Goal: Transaction & Acquisition: Download file/media

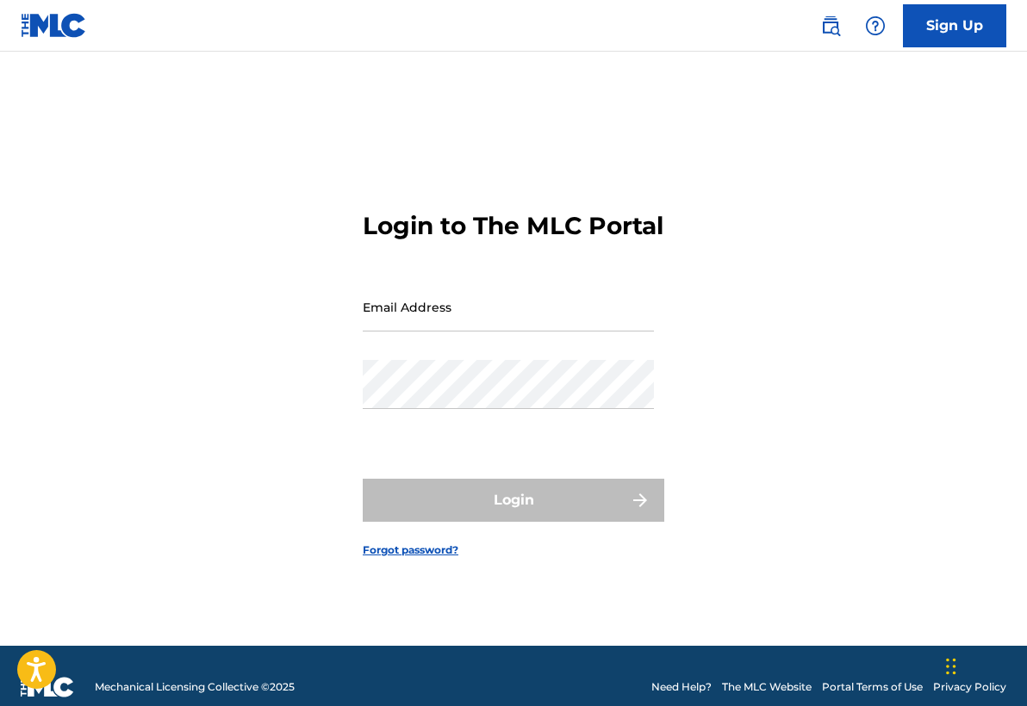
click at [378, 321] on input "Email Address" at bounding box center [508, 307] width 291 height 49
type input "[EMAIL_ADDRESS][DOMAIN_NAME]"
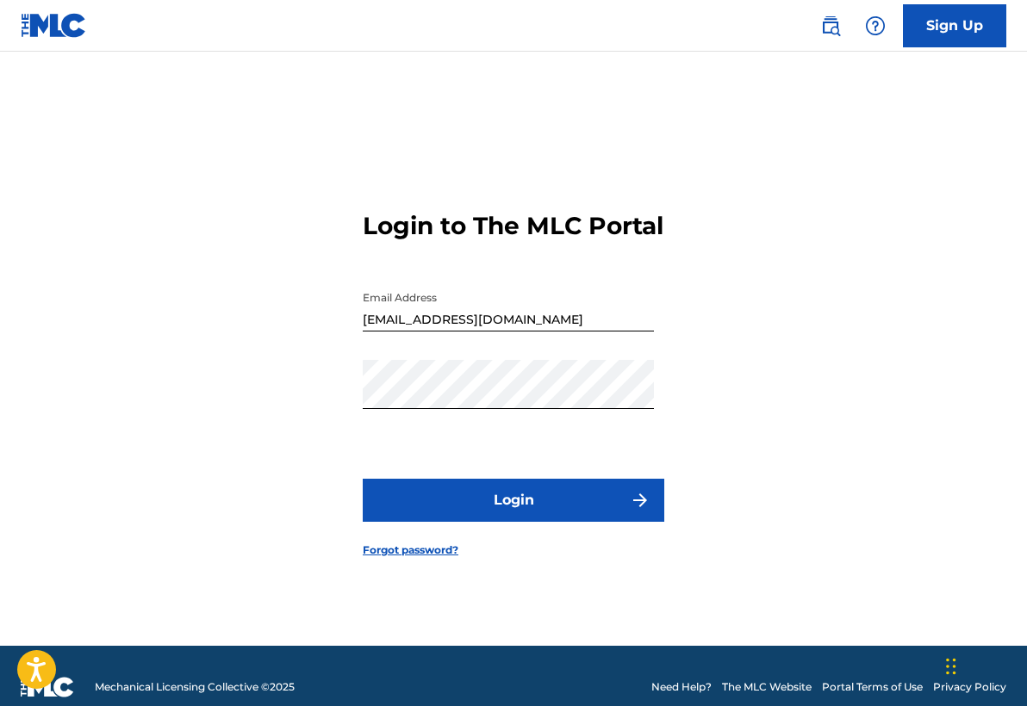
click at [441, 518] on button "Login" at bounding box center [513, 500] width 301 height 43
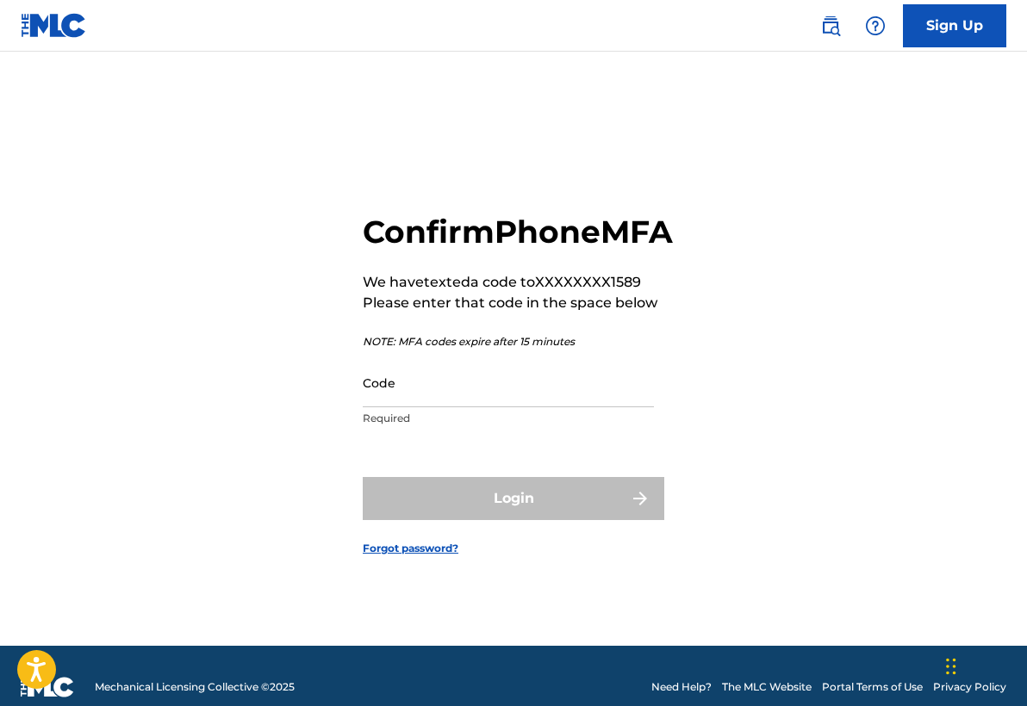
click at [407, 407] on input "Code" at bounding box center [508, 382] width 291 height 49
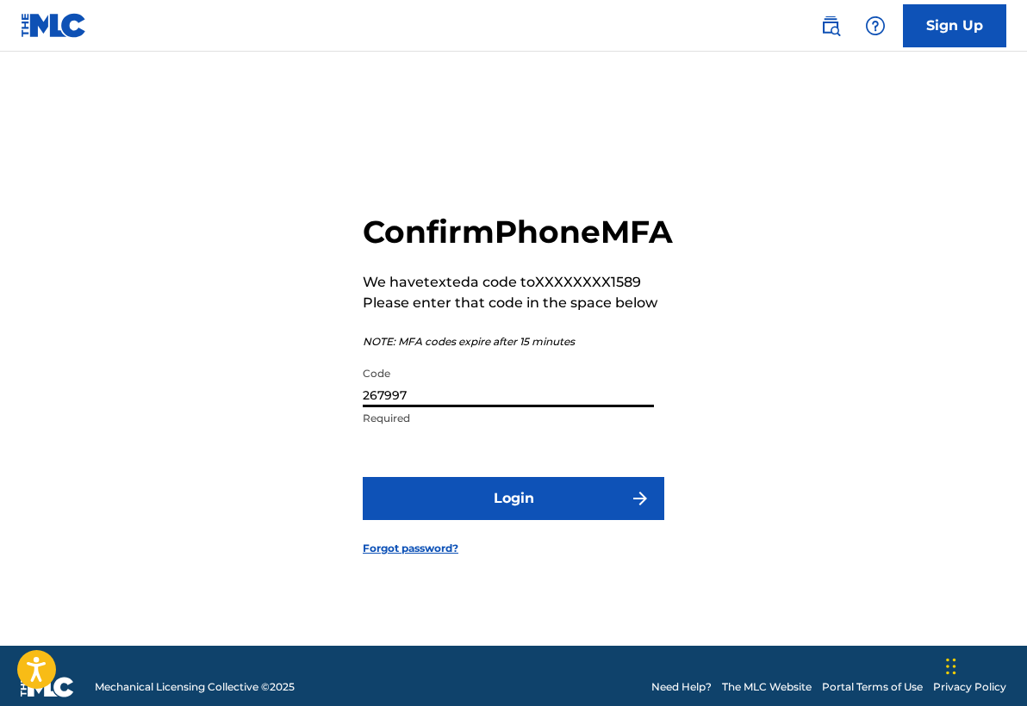
type input "267997"
click at [461, 520] on button "Login" at bounding box center [513, 498] width 301 height 43
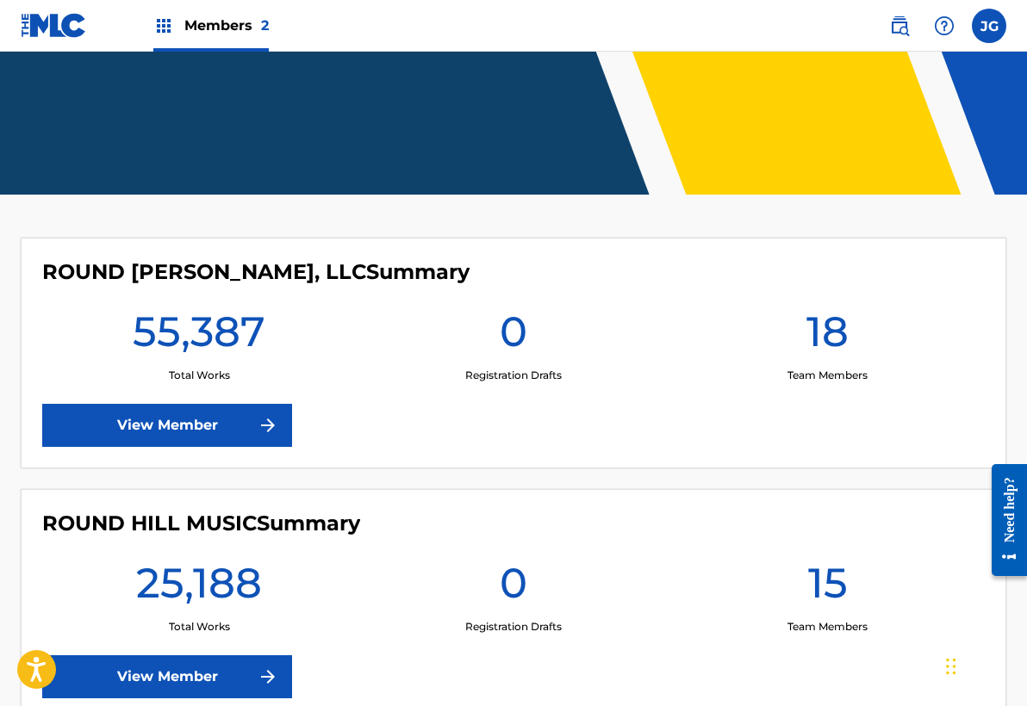
scroll to position [308, 0]
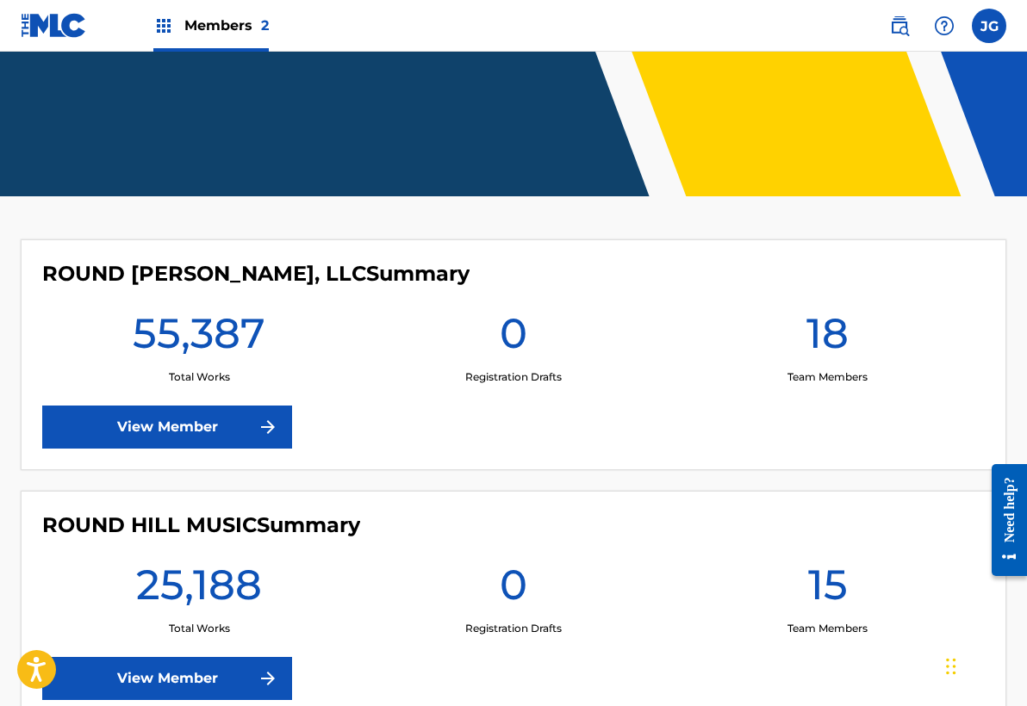
click at [164, 430] on link "View Member" at bounding box center [167, 427] width 250 height 43
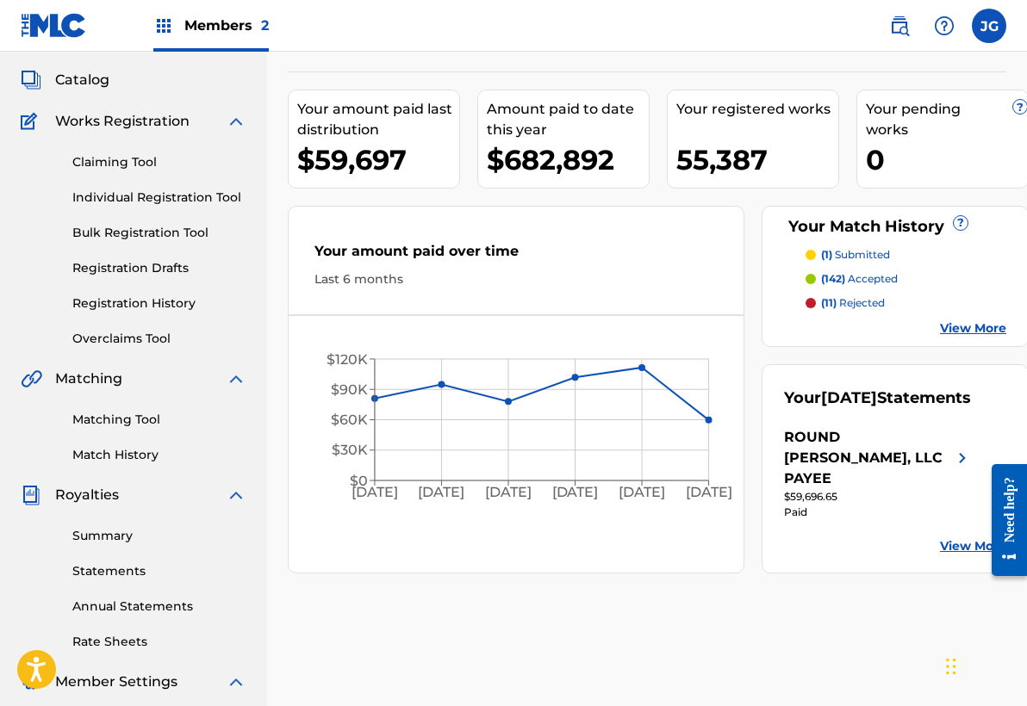
scroll to position [85, 0]
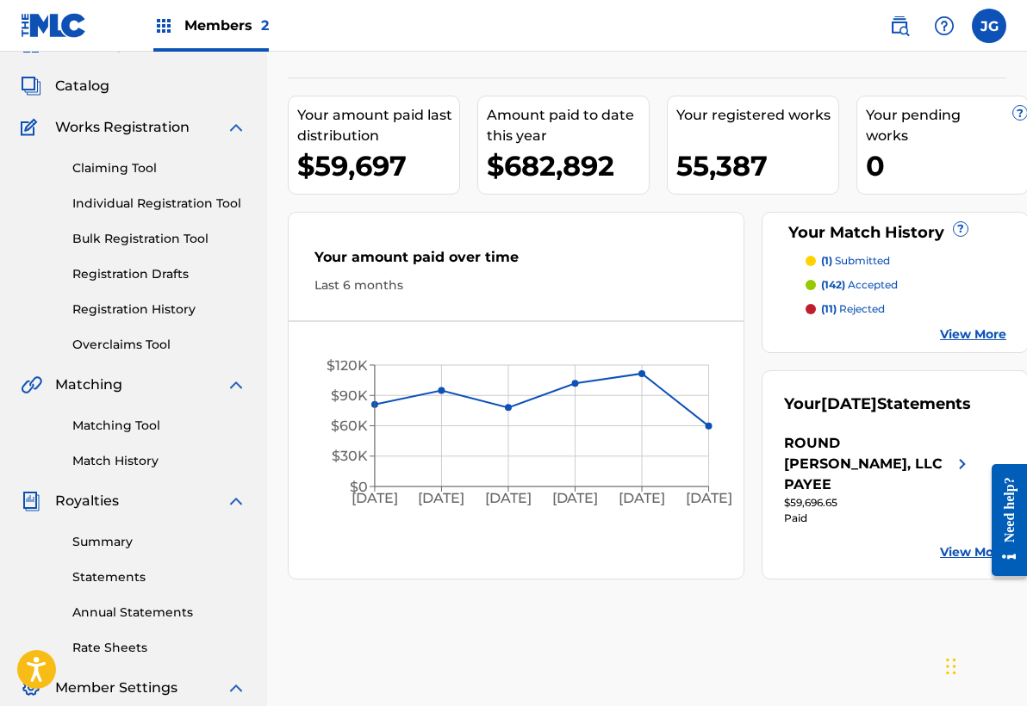
click at [221, 24] on span "Members 2" at bounding box center [226, 26] width 84 height 20
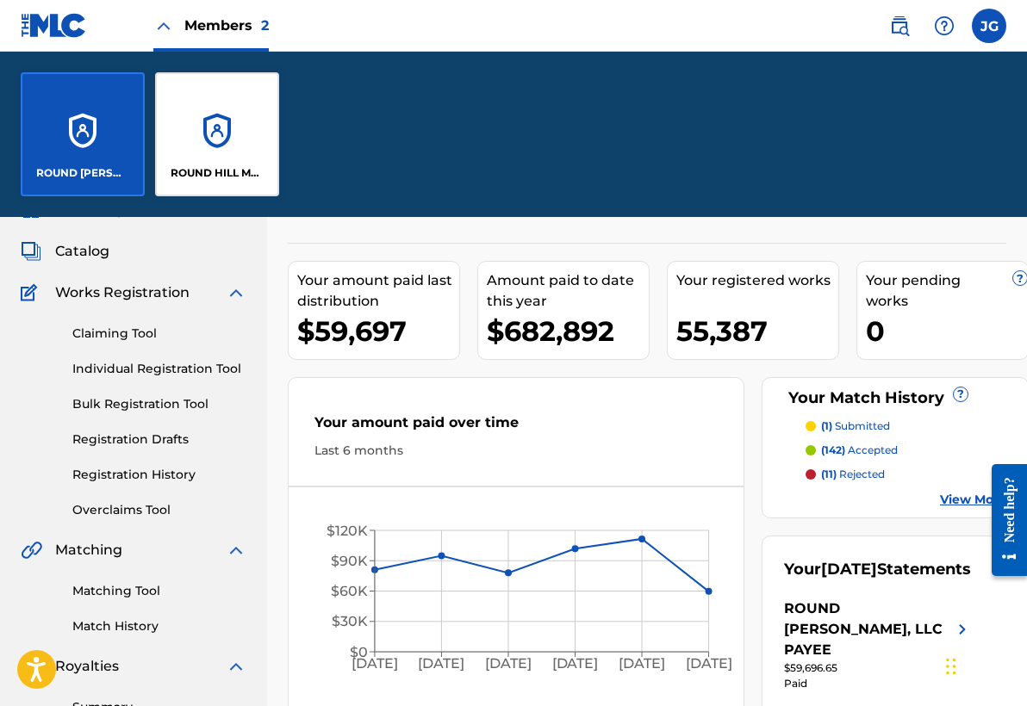
click at [242, 133] on div "ROUND HILL MUSIC" at bounding box center [217, 134] width 124 height 124
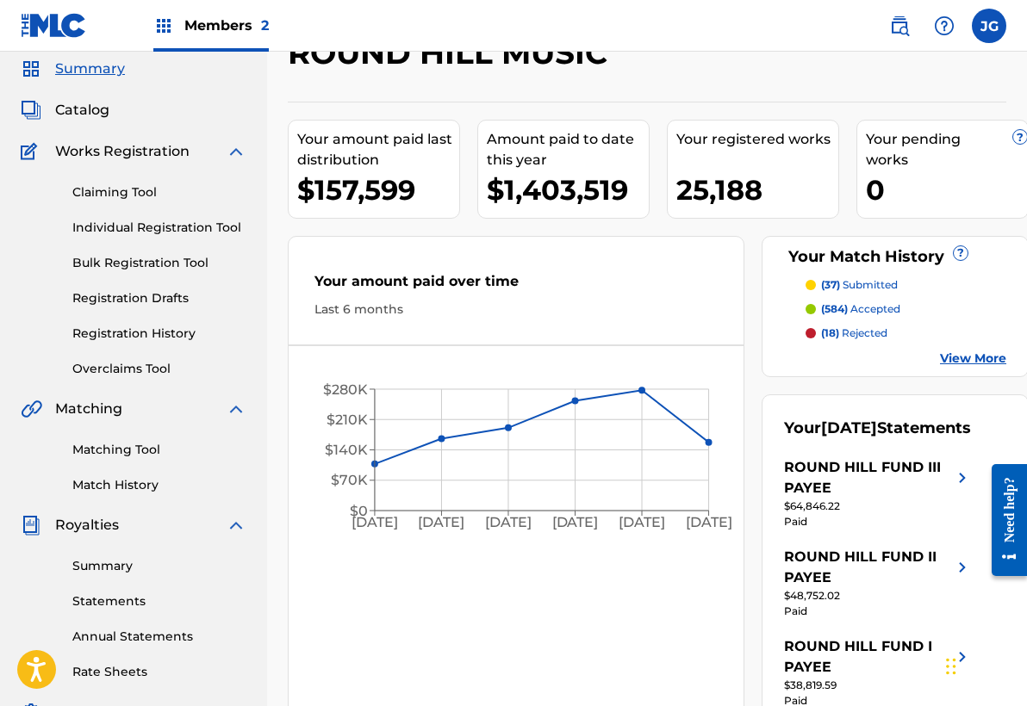
scroll to position [59, 0]
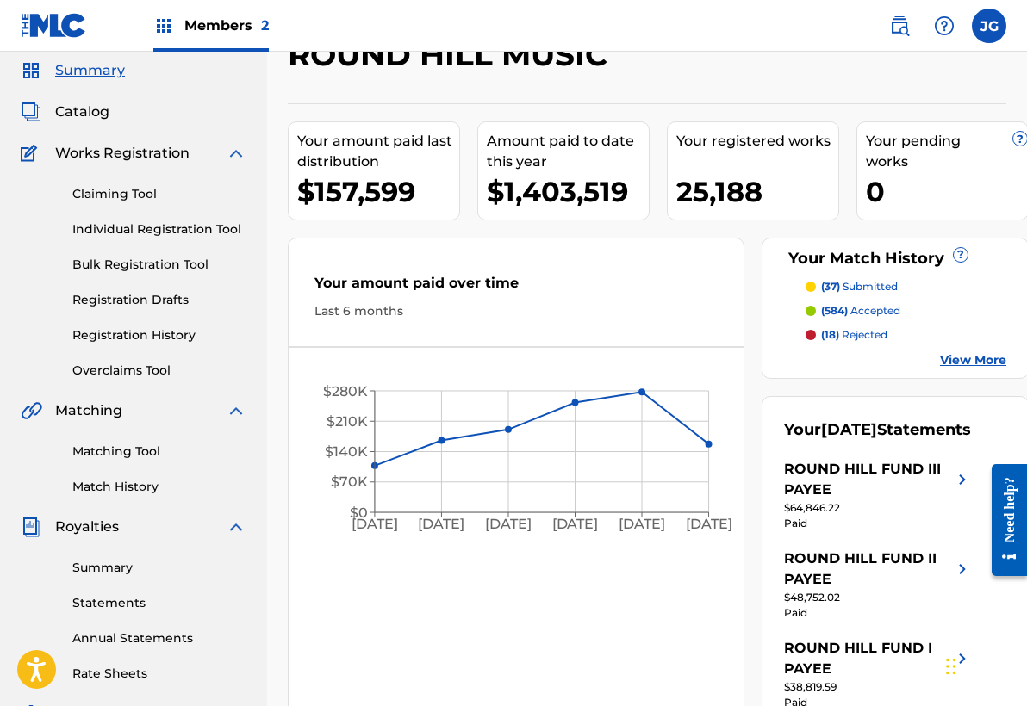
click at [864, 500] on div "ROUND HILL FUND III PAYEE" at bounding box center [868, 479] width 168 height 41
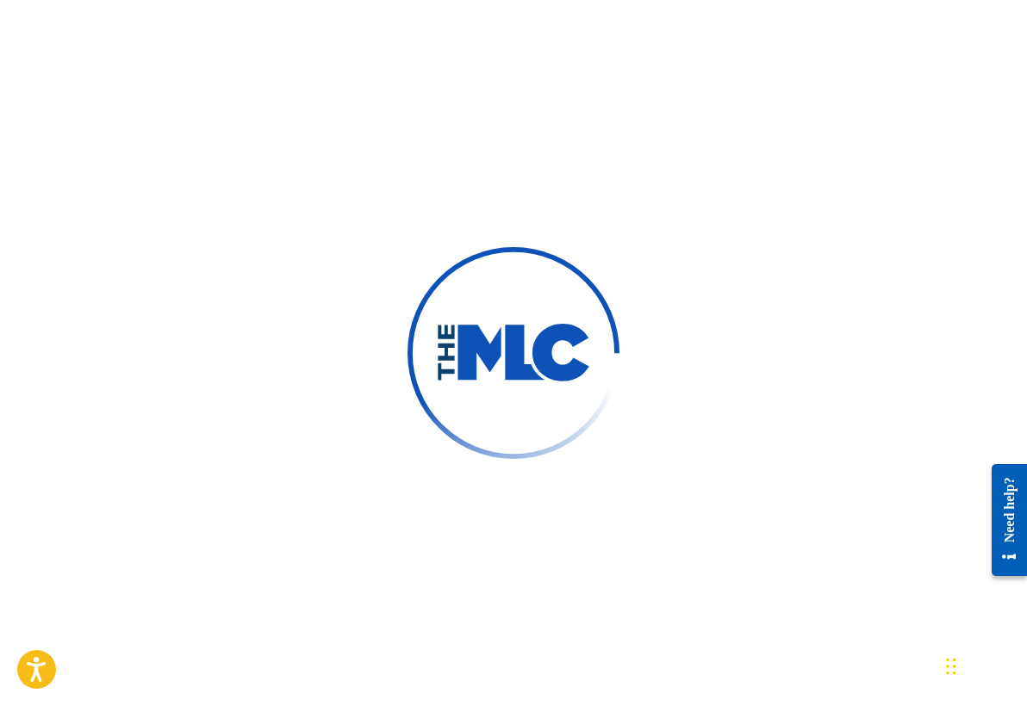
click at [837, 195] on div at bounding box center [513, 353] width 1027 height 706
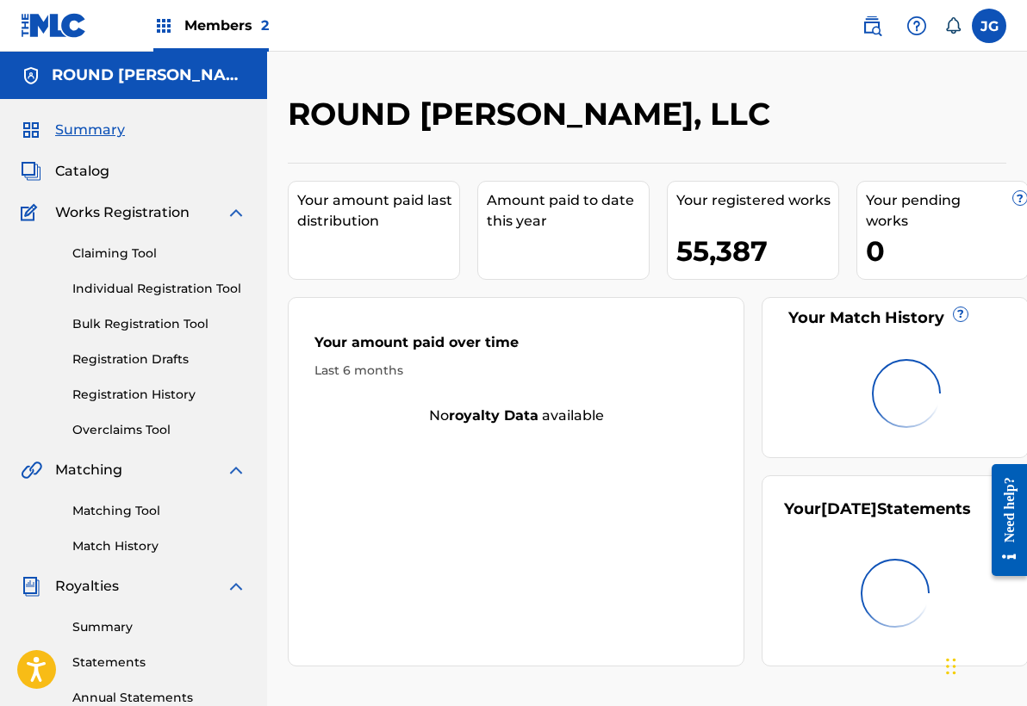
scroll to position [308, 0]
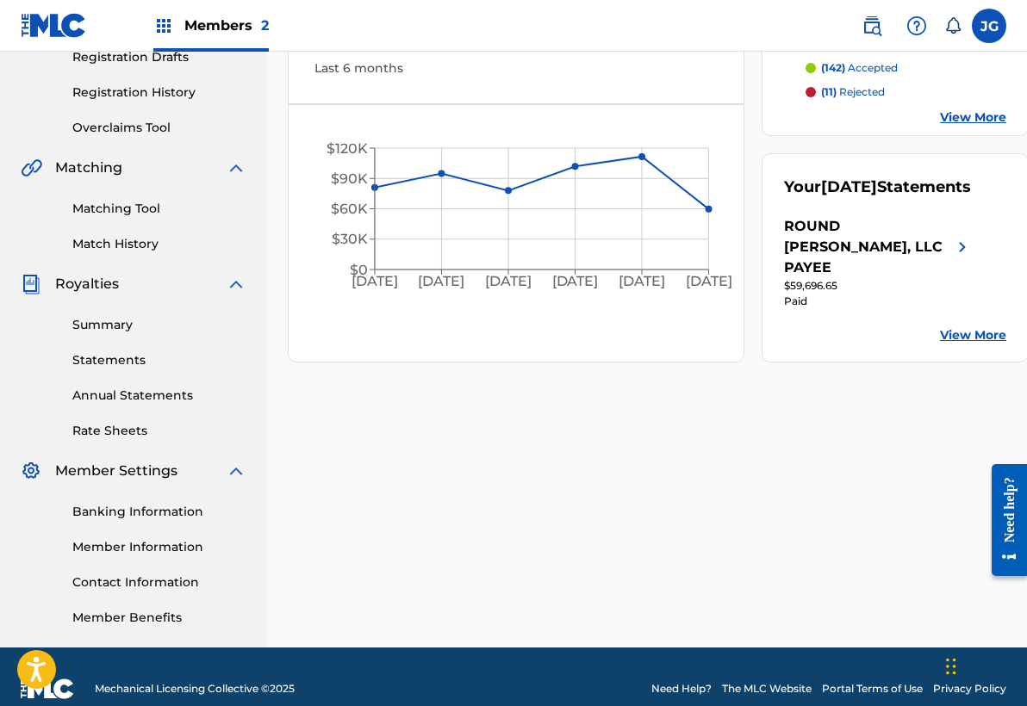
scroll to position [329, 0]
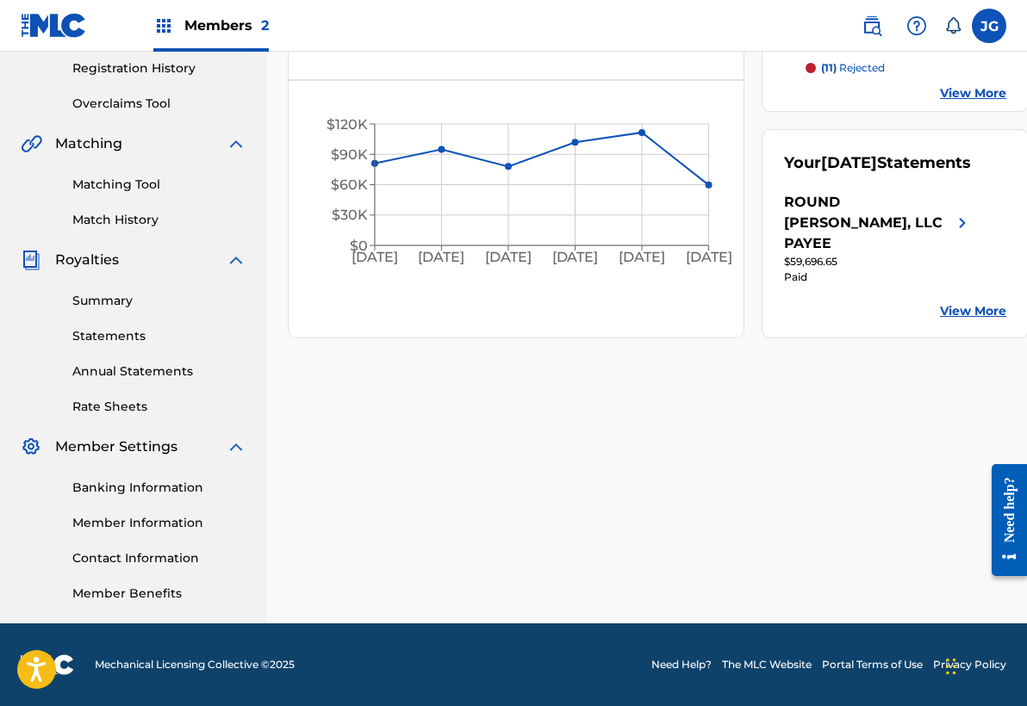
click at [956, 310] on link "View More" at bounding box center [973, 311] width 66 height 18
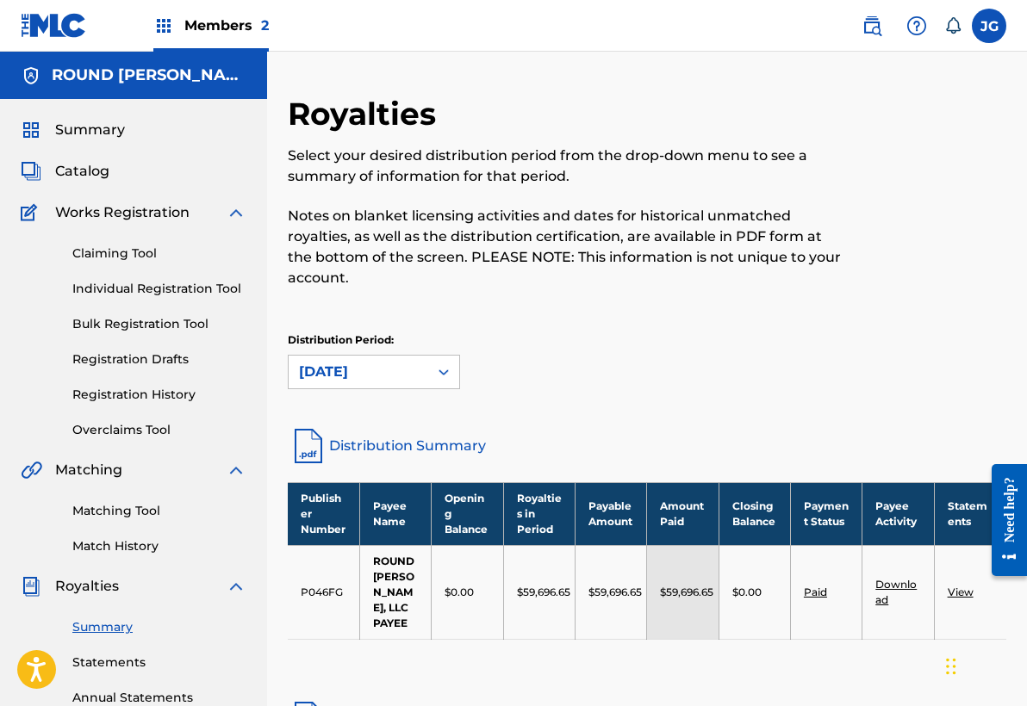
click at [644, 363] on div "Distribution Period: August 2025" at bounding box center [647, 360] width 718 height 57
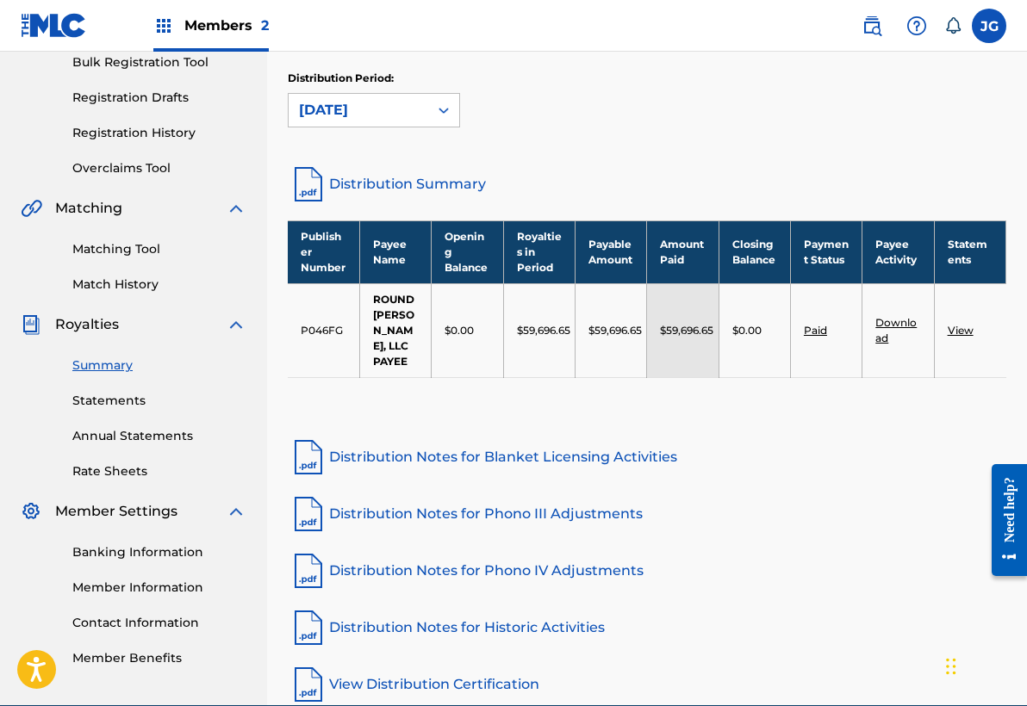
scroll to position [273, 0]
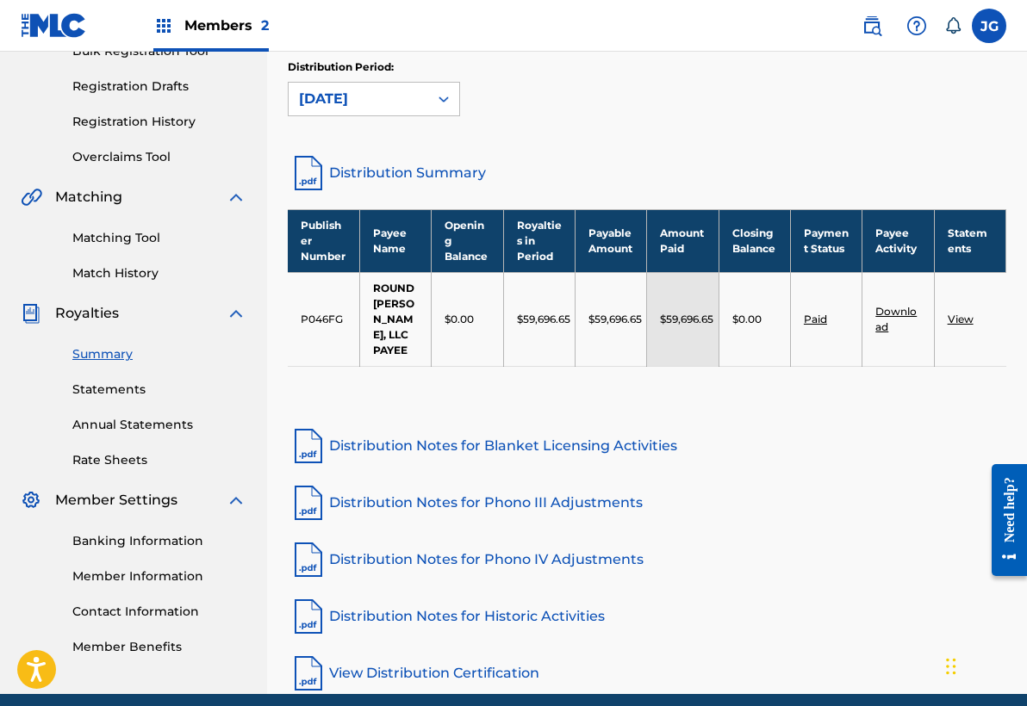
click at [410, 171] on link "Distribution Summary" at bounding box center [647, 172] width 718 height 41
click at [961, 320] on link "View" at bounding box center [960, 319] width 26 height 13
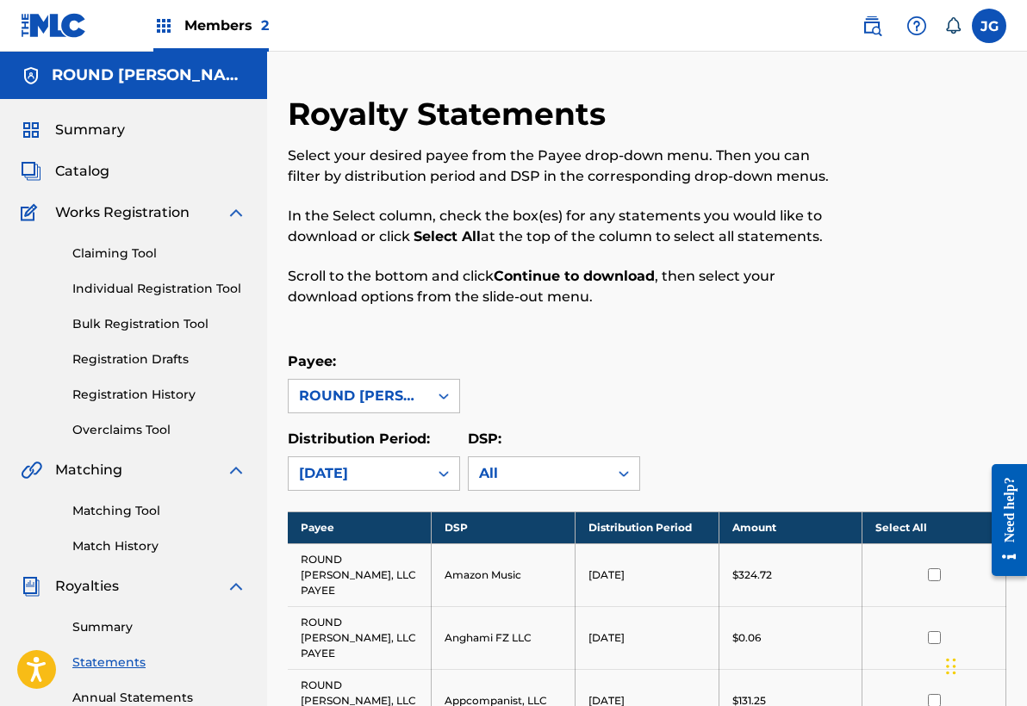
click at [724, 325] on div "Royalty Statements Select your desired payee from the Payee drop-down menu. The…" at bounding box center [564, 211] width 553 height 233
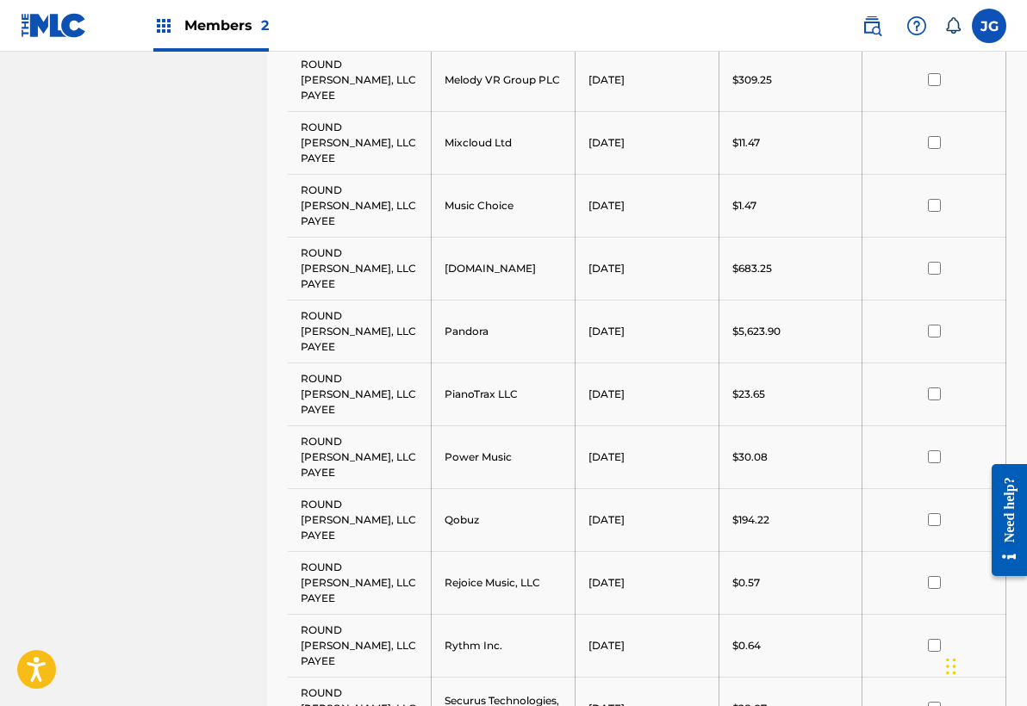
scroll to position [1829, 0]
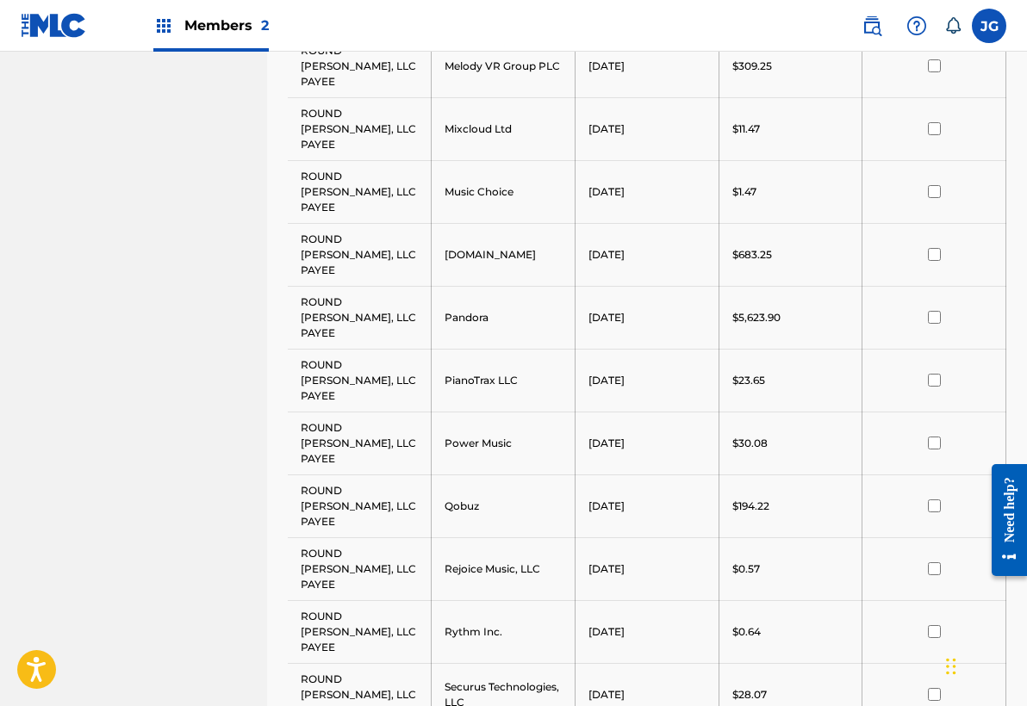
drag, startPoint x: 934, startPoint y: 342, endPoint x: 937, endPoint y: 332, distance: 10.1
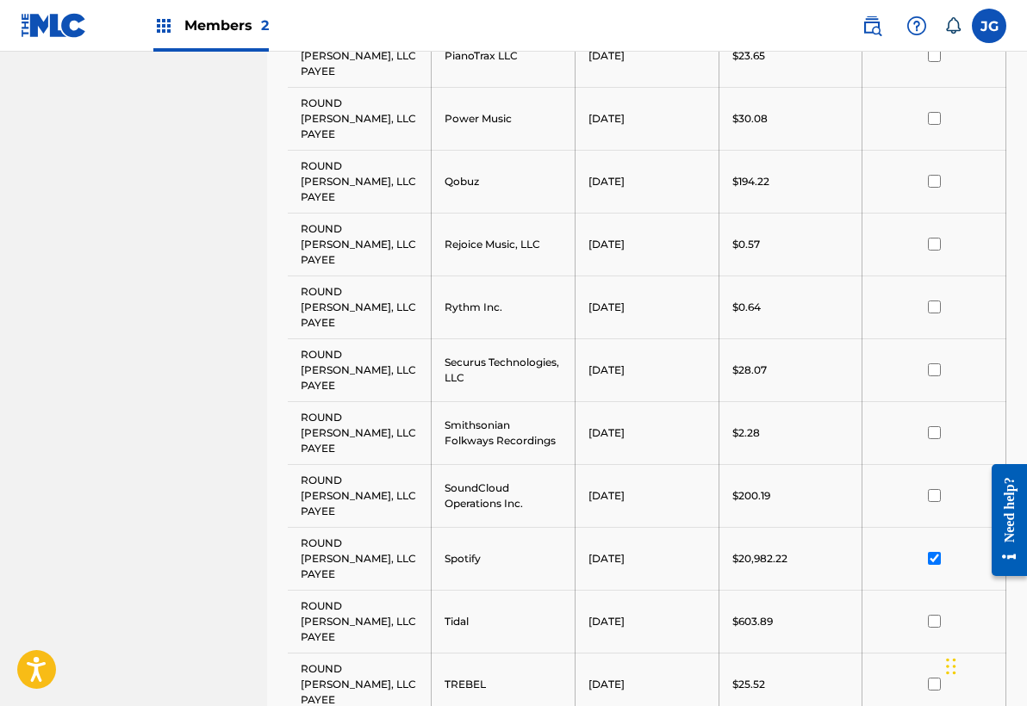
scroll to position [2134, 0]
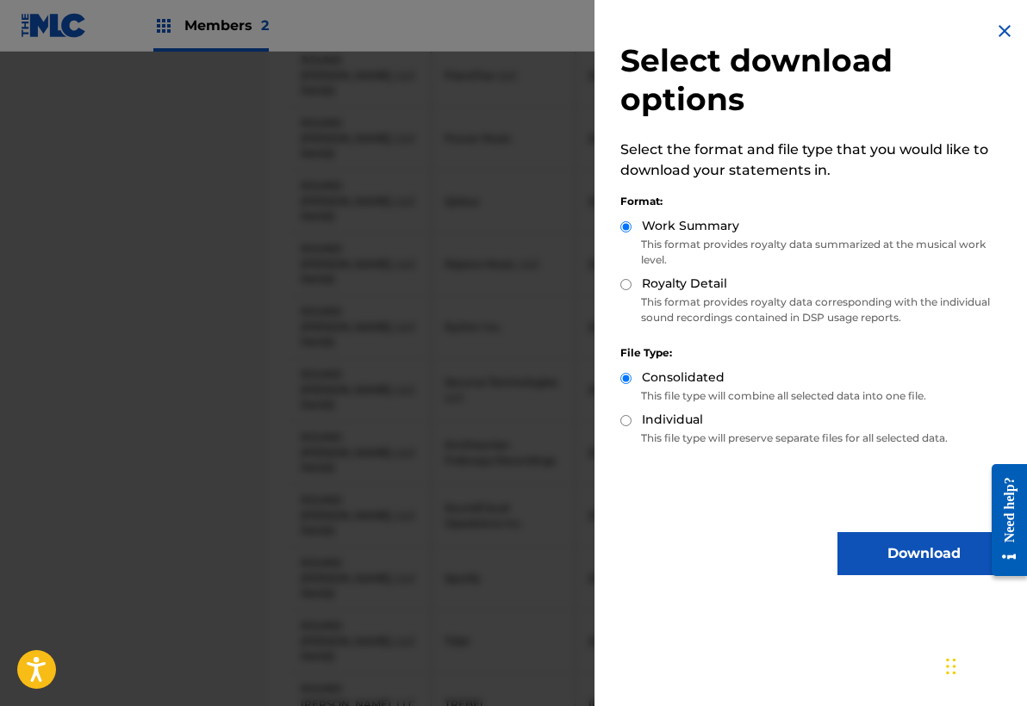
click at [629, 287] on input "Royalty Detail" at bounding box center [625, 284] width 11 height 11
radio input "true"
click at [621, 215] on div "Format: Work Summary This format provides royalty data summarized at the musica…" at bounding box center [814, 257] width 389 height 152
click at [626, 224] on input "Work Summary" at bounding box center [625, 226] width 11 height 11
radio input "true"
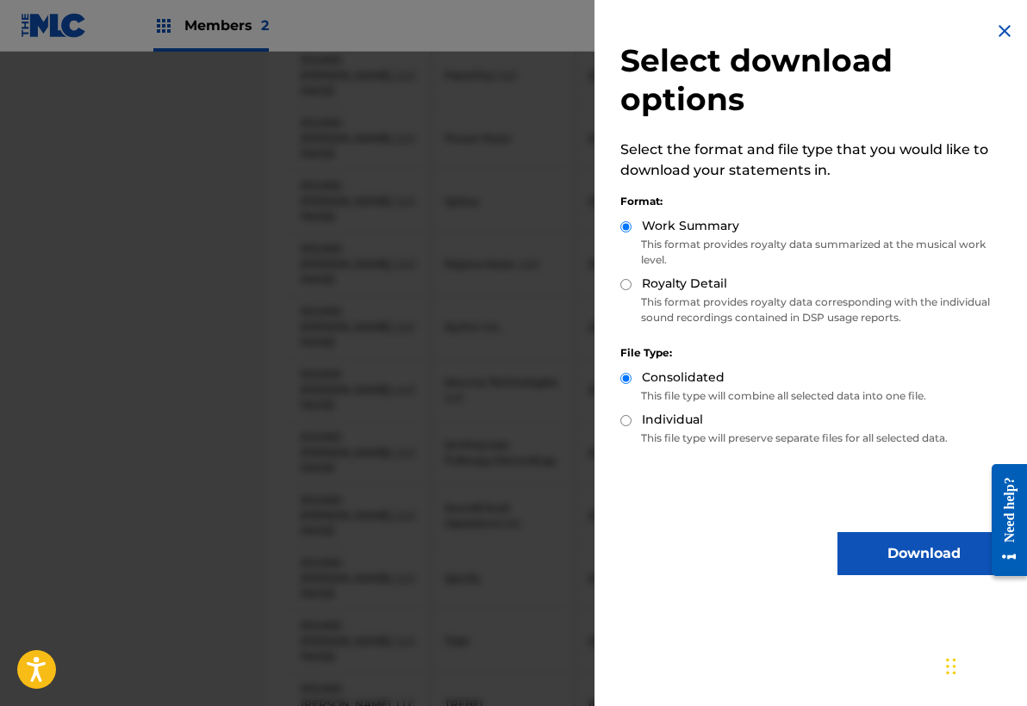
click at [894, 546] on button "Download" at bounding box center [923, 553] width 172 height 43
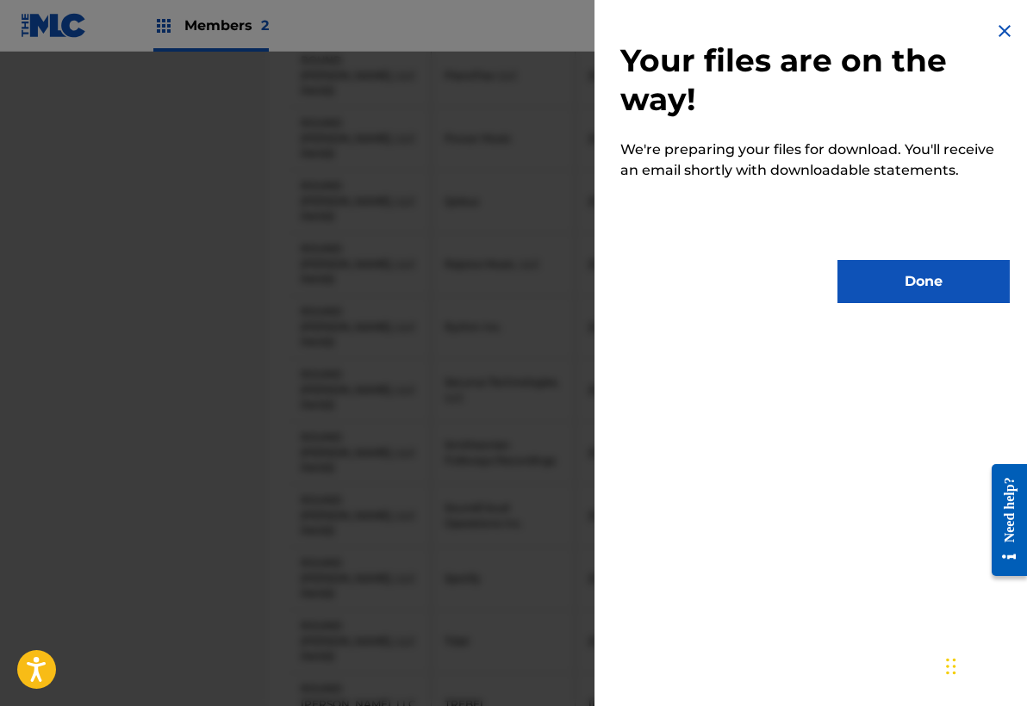
click at [924, 266] on button "Done" at bounding box center [923, 281] width 172 height 43
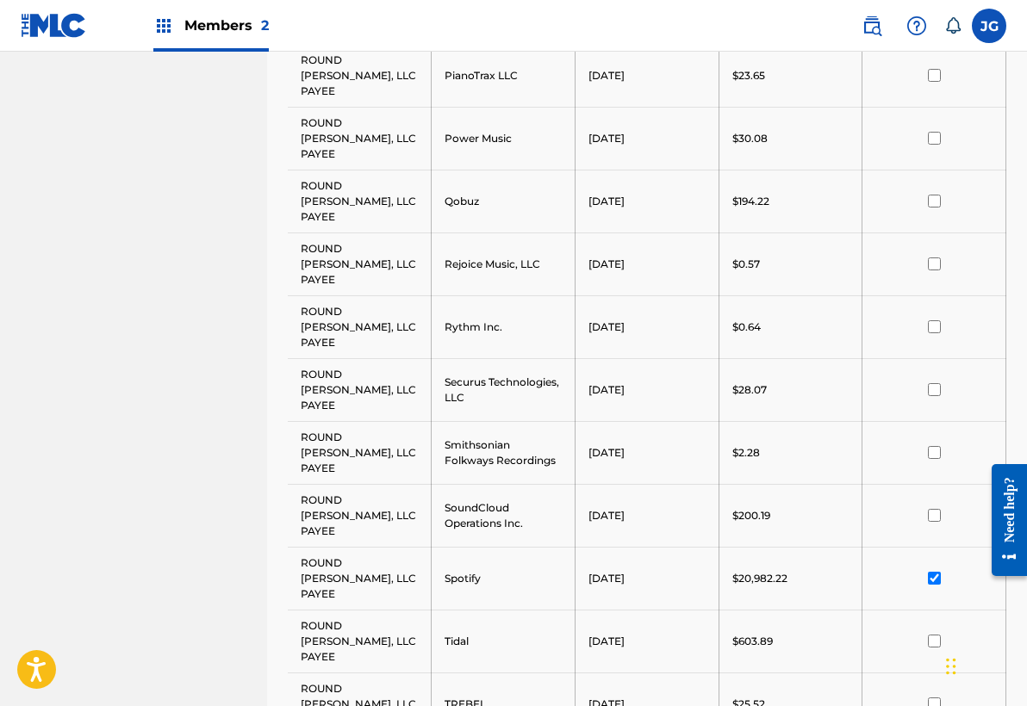
scroll to position [273, 0]
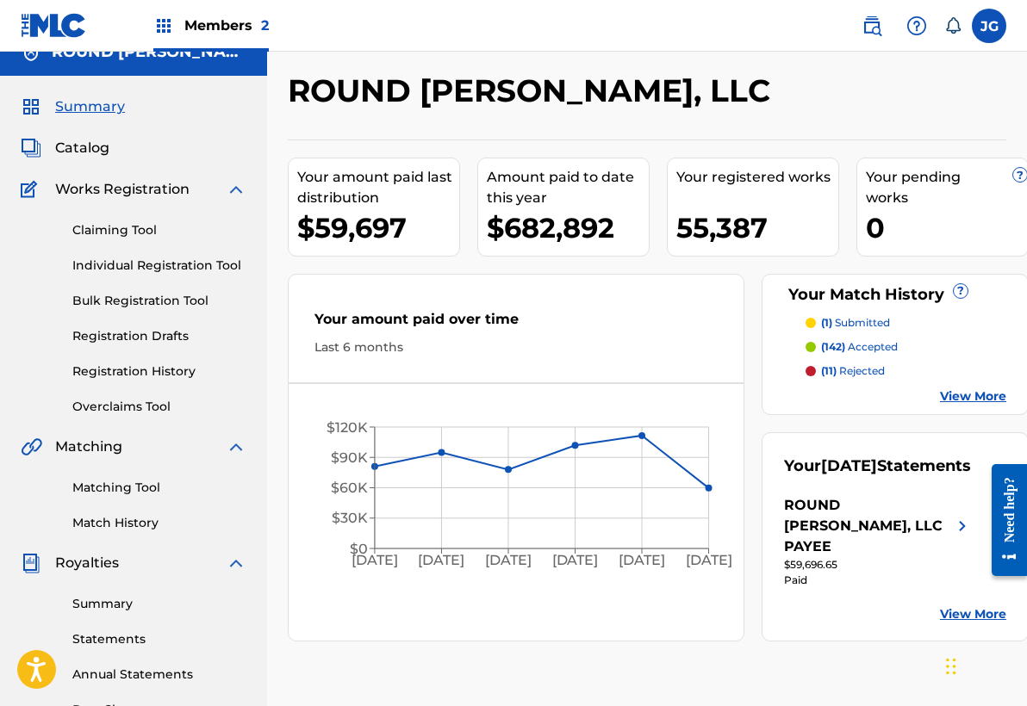
scroll to position [-2, 0]
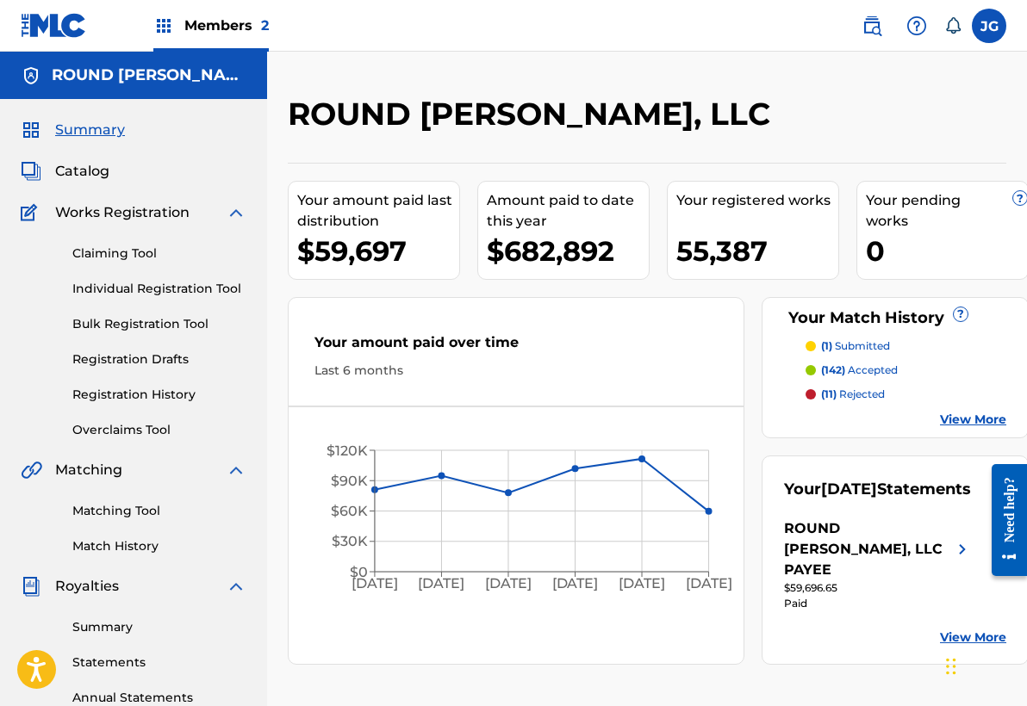
click at [217, 22] on span "Members 2" at bounding box center [226, 26] width 84 height 20
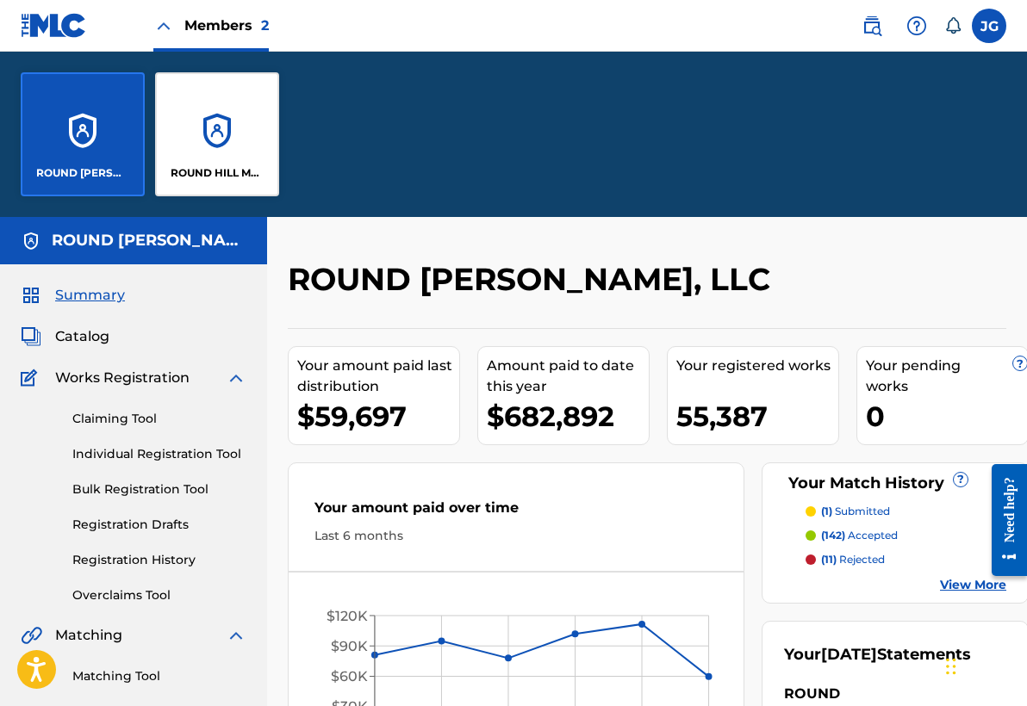
click at [226, 120] on div "ROUND HILL MUSIC" at bounding box center [217, 134] width 124 height 124
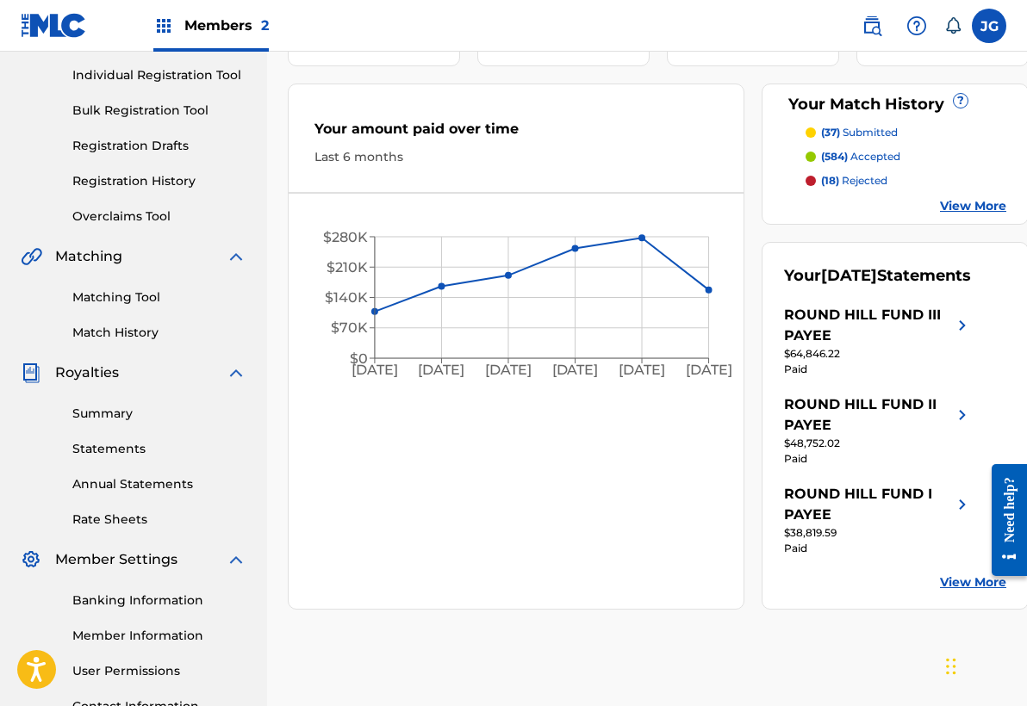
scroll to position [214, 0]
click at [954, 345] on img at bounding box center [962, 324] width 21 height 41
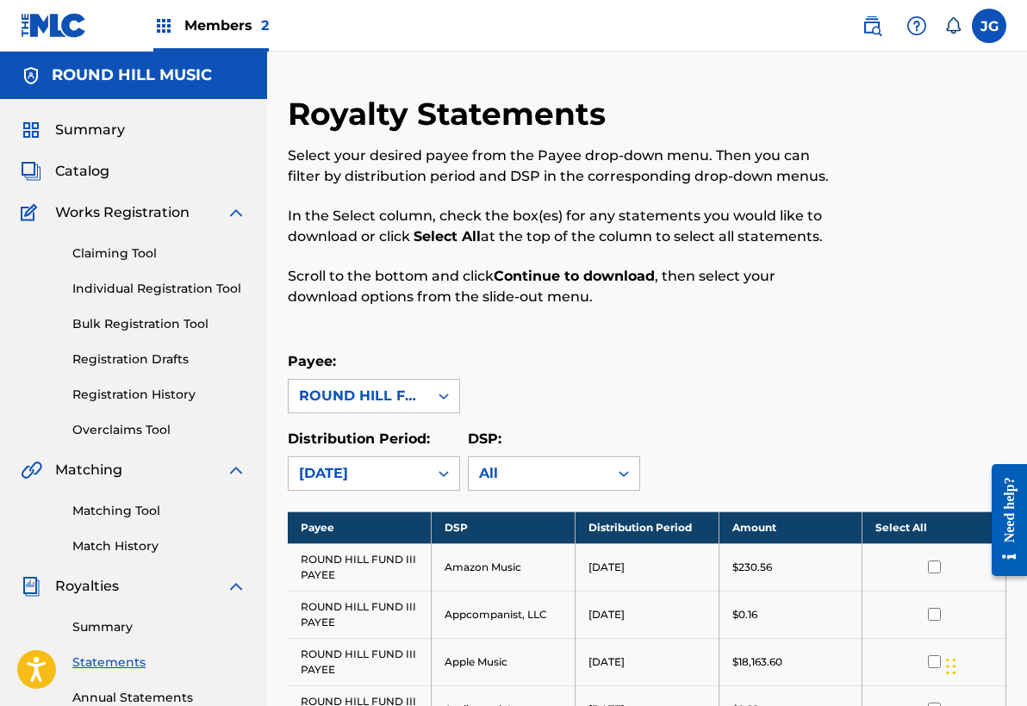
click at [945, 353] on div "Payee: ROUND HILL FUND III PAYEE" at bounding box center [647, 382] width 718 height 62
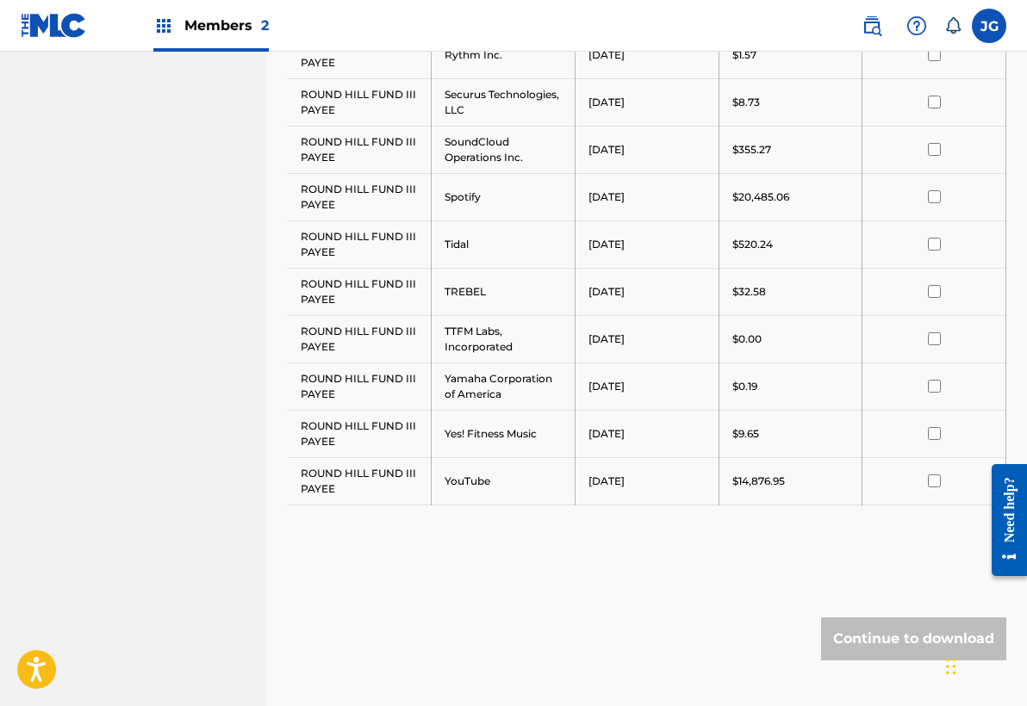
scroll to position [1664, 0]
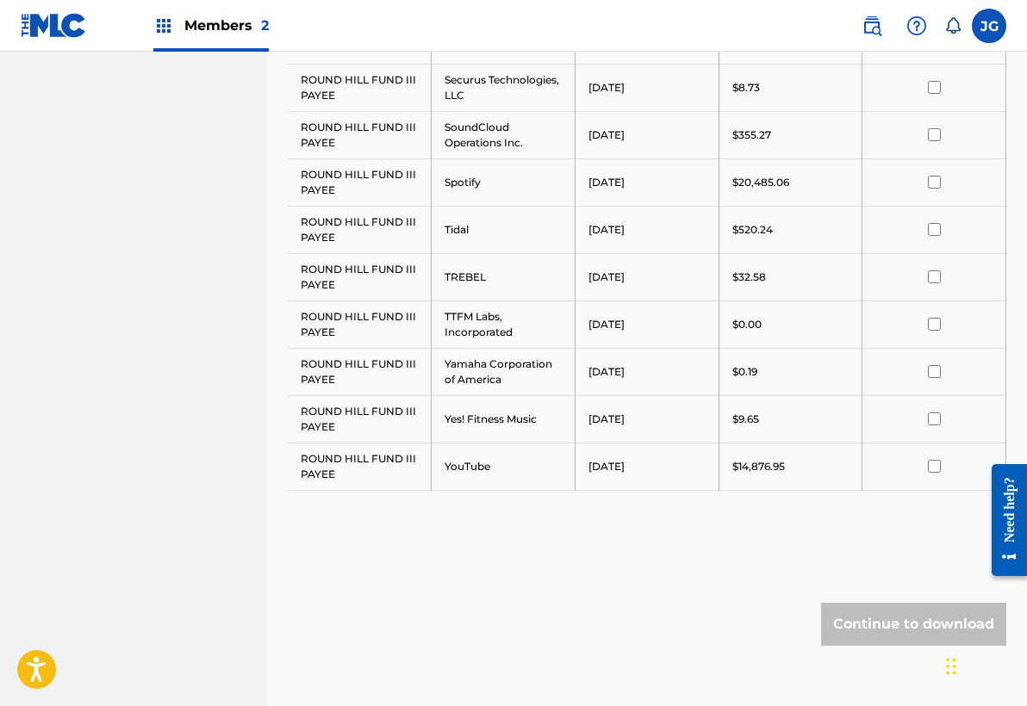
click at [932, 186] on input "checkbox" at bounding box center [934, 182] width 13 height 13
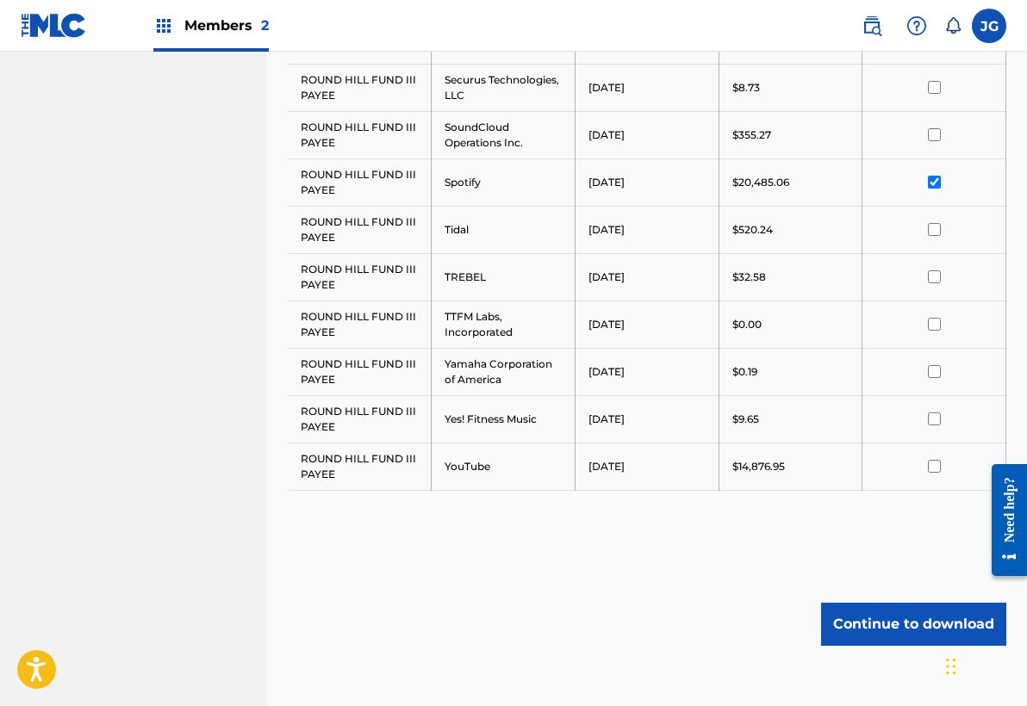
click at [884, 622] on button "Continue to download" at bounding box center [913, 624] width 185 height 43
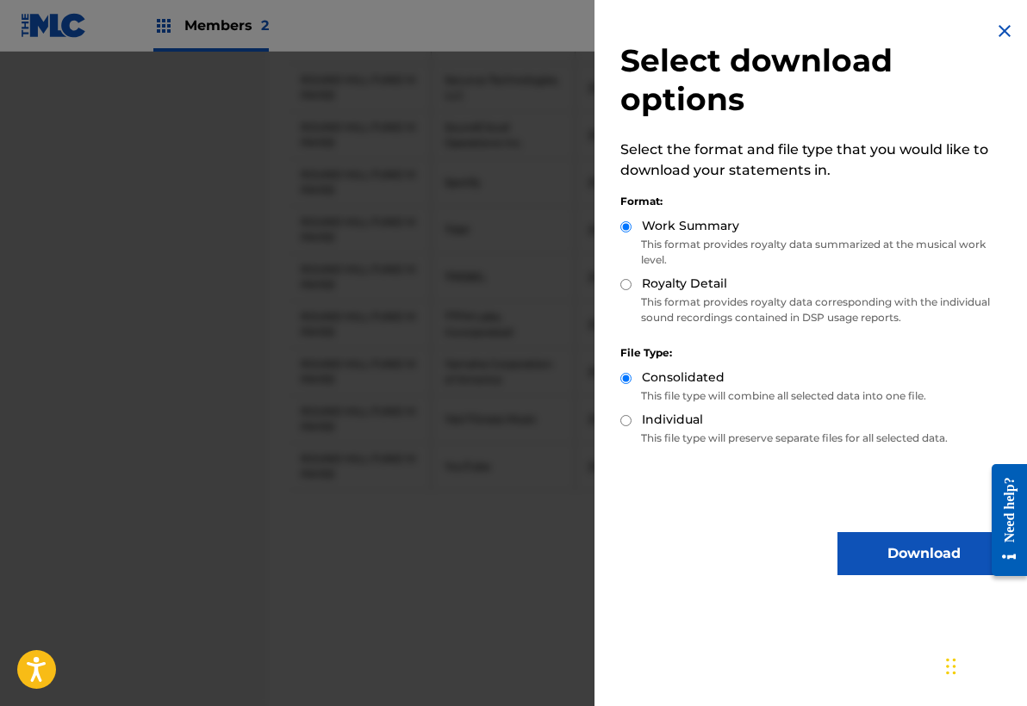
click at [886, 563] on button "Download" at bounding box center [923, 553] width 172 height 43
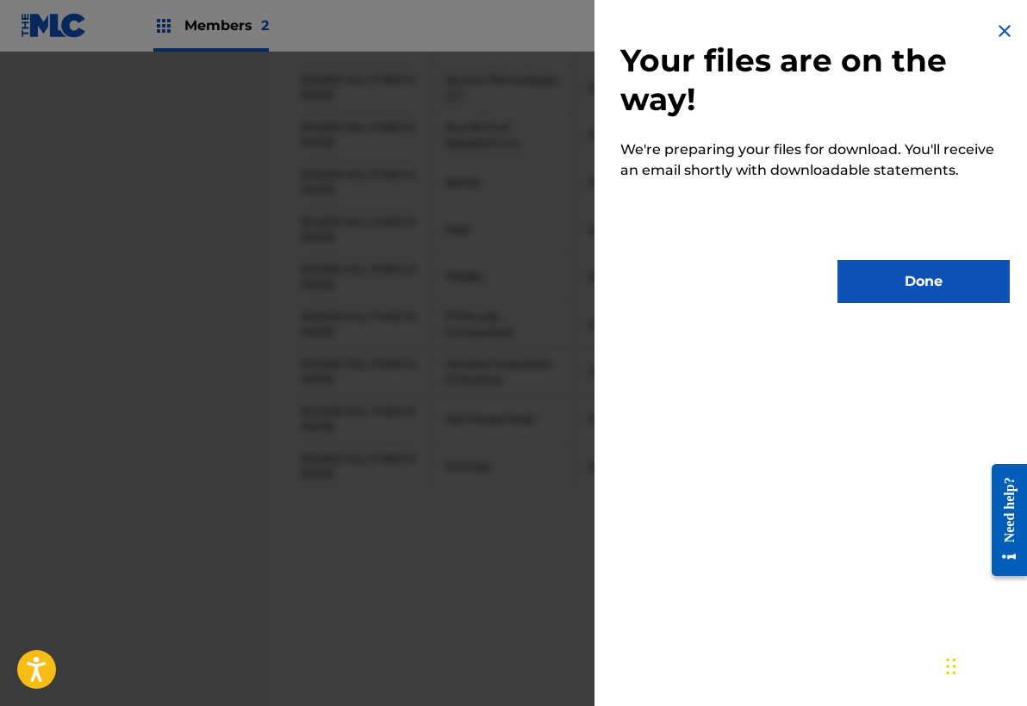
click at [910, 283] on button "Done" at bounding box center [923, 281] width 172 height 43
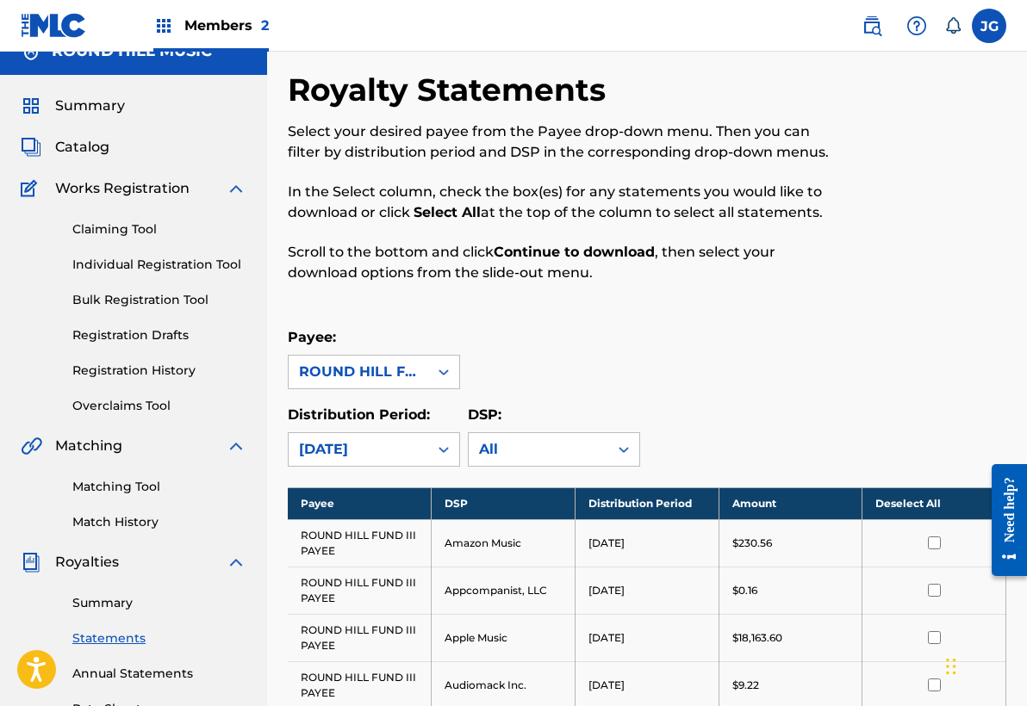
scroll to position [-3, 0]
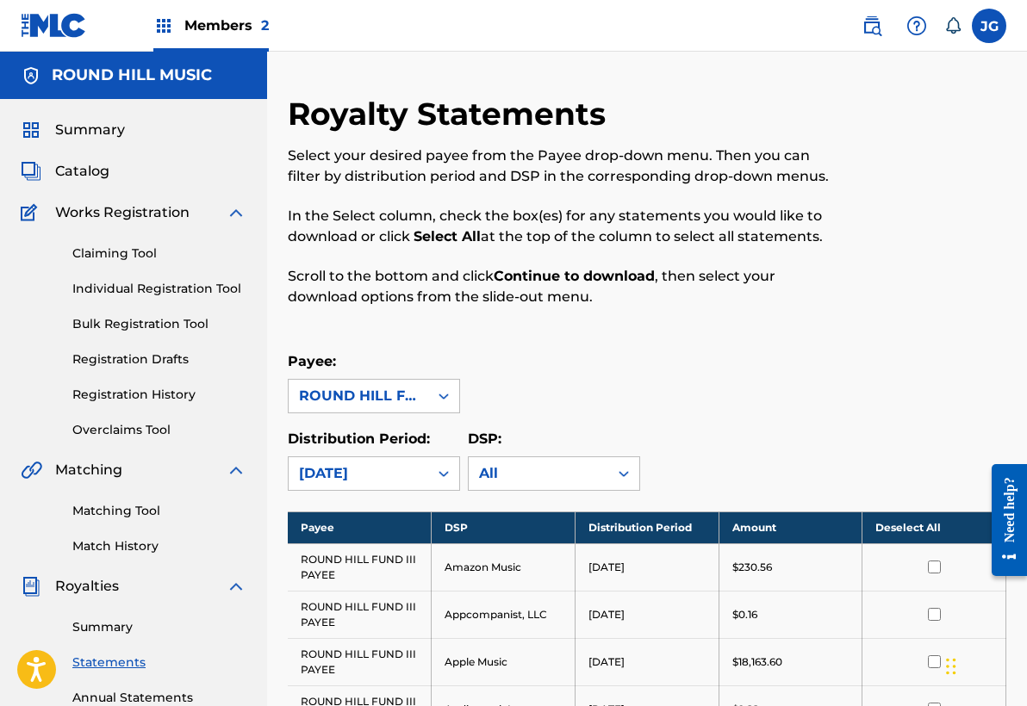
click at [225, 26] on span "Members 2" at bounding box center [226, 26] width 84 height 20
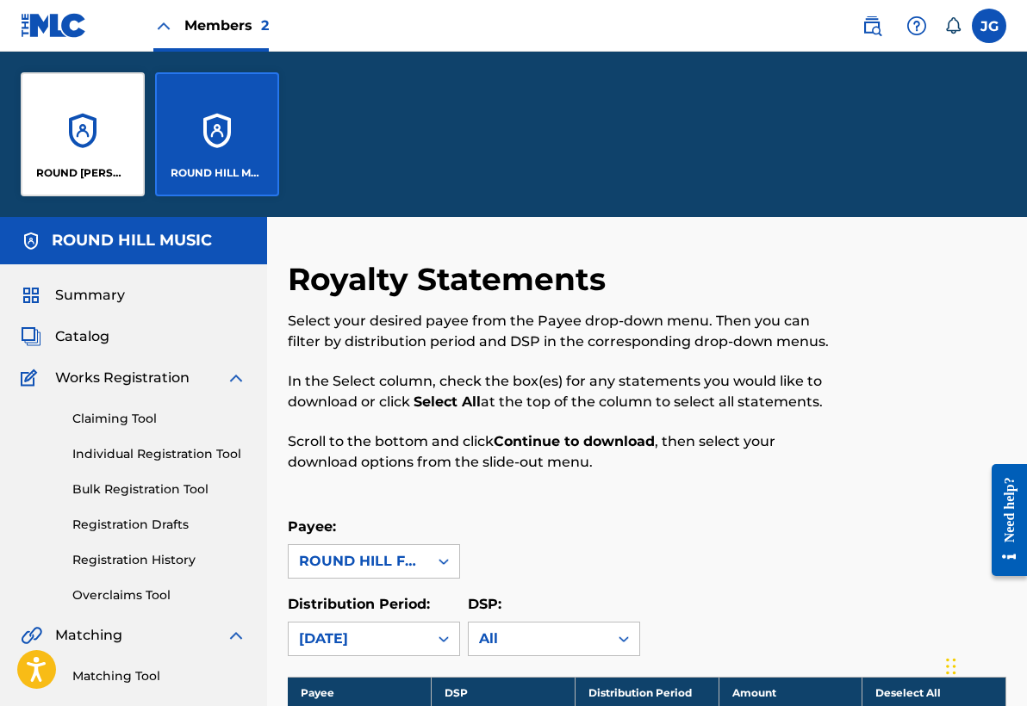
scroll to position [0, 0]
click at [246, 134] on div "ROUND HILL MUSIC" at bounding box center [217, 134] width 124 height 124
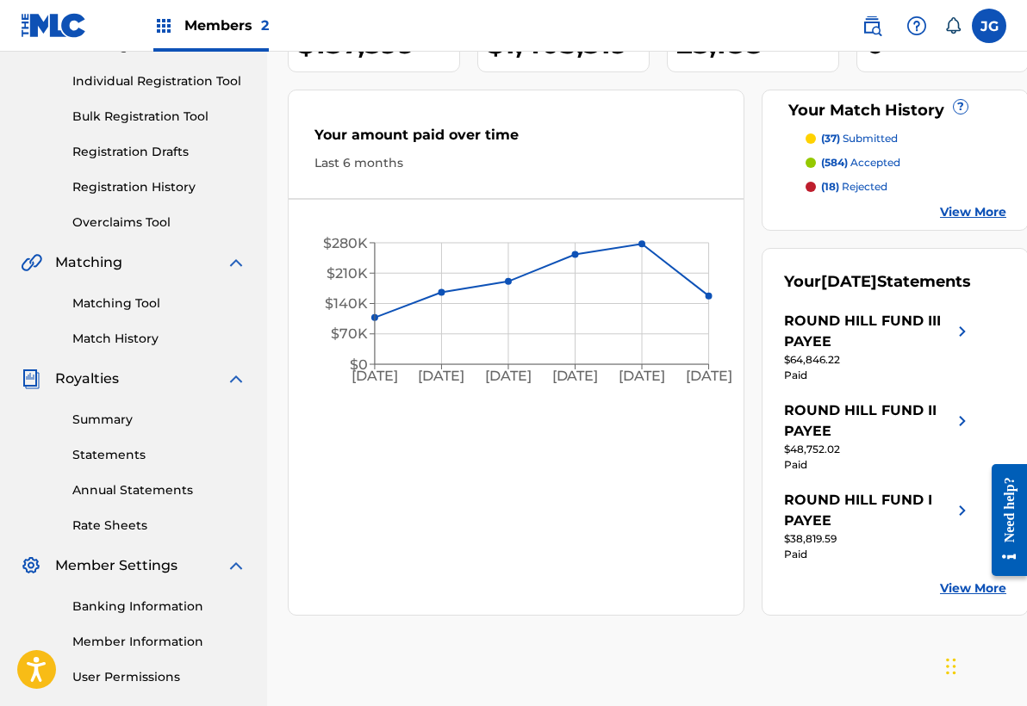
scroll to position [205, 0]
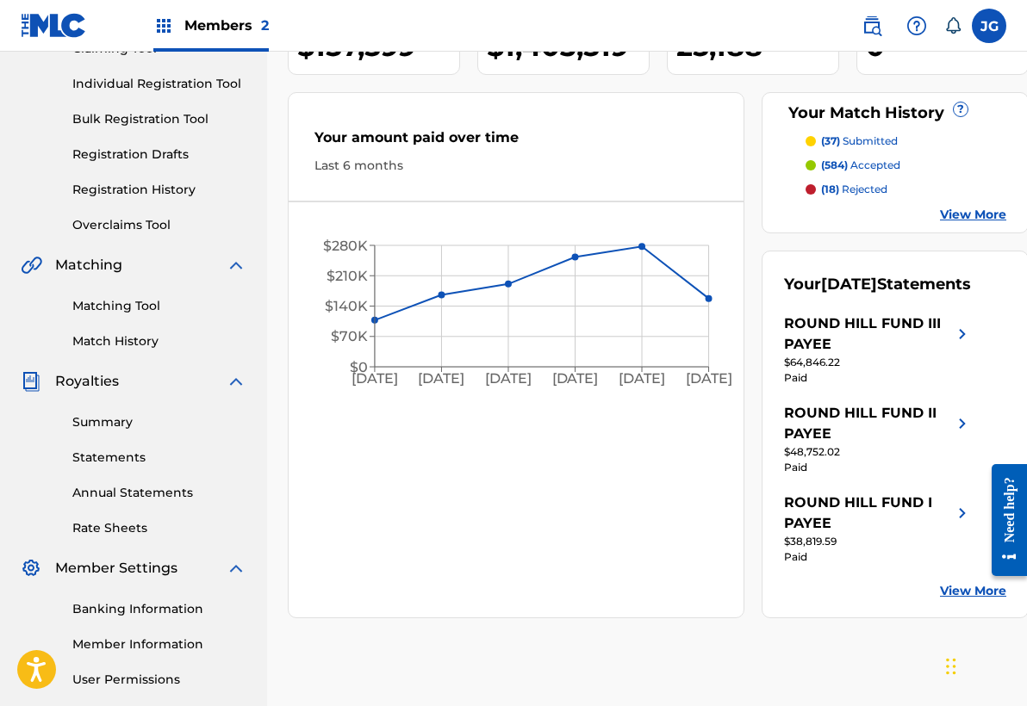
click at [954, 600] on link "View More" at bounding box center [973, 591] width 66 height 18
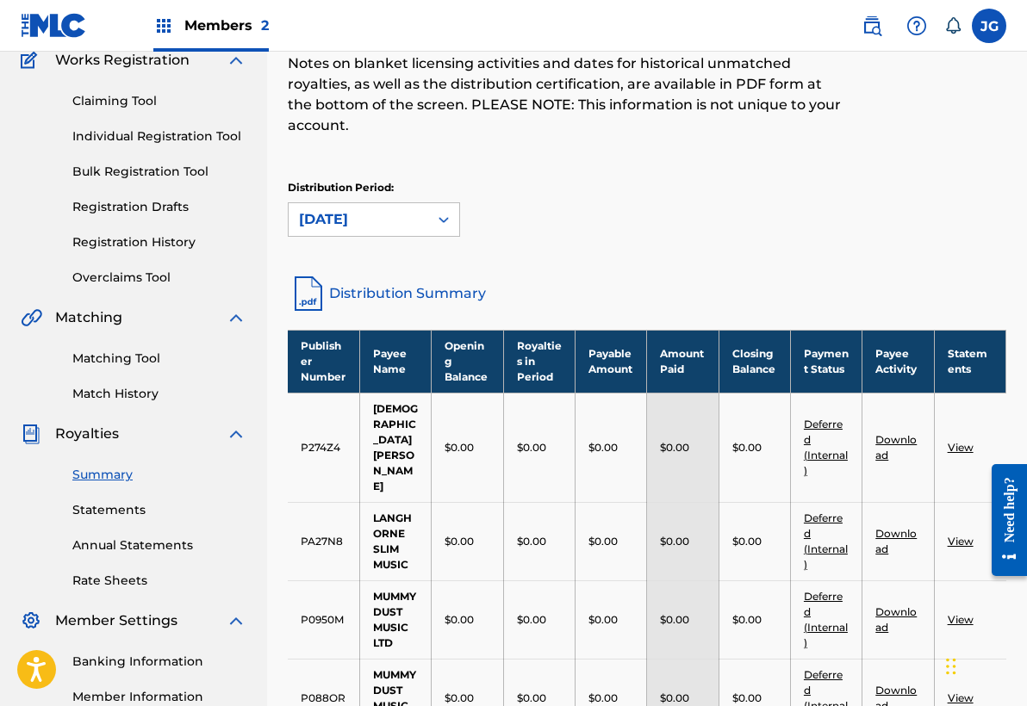
scroll to position [143, 0]
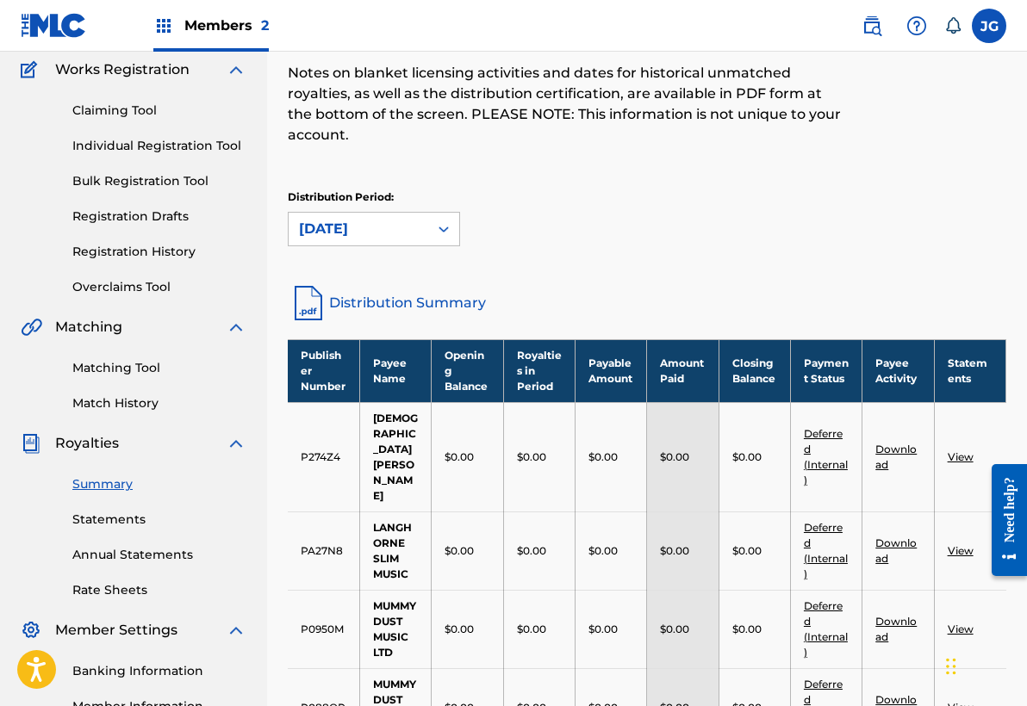
click at [429, 298] on link "Distribution Summary" at bounding box center [647, 303] width 718 height 41
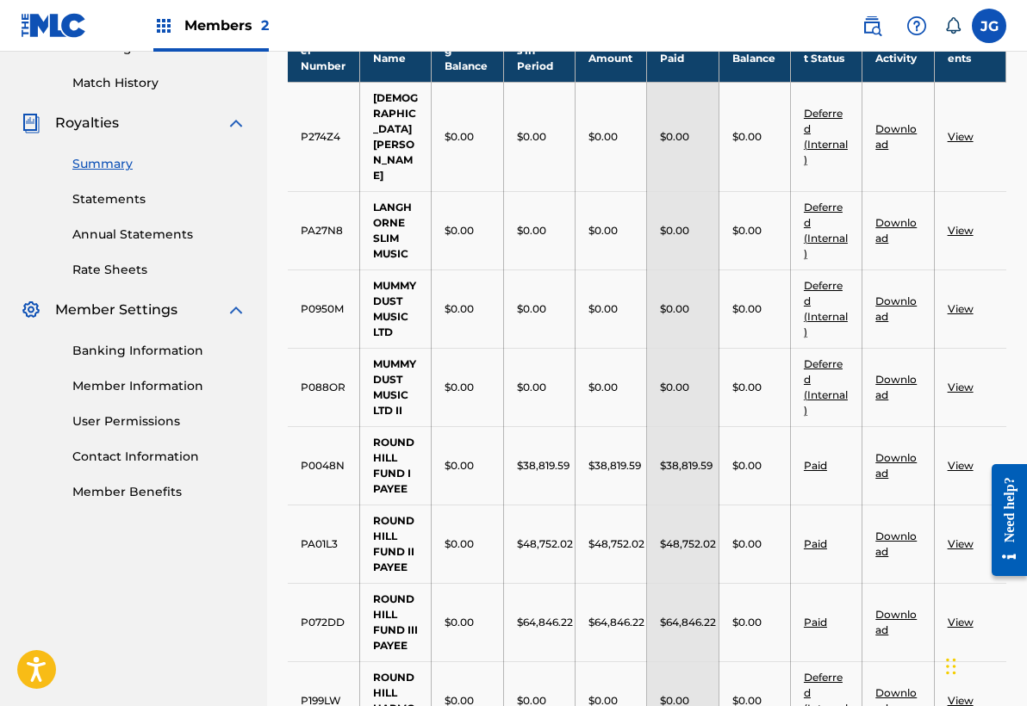
scroll to position [463, 0]
click at [125, 201] on link "Statements" at bounding box center [159, 200] width 174 height 18
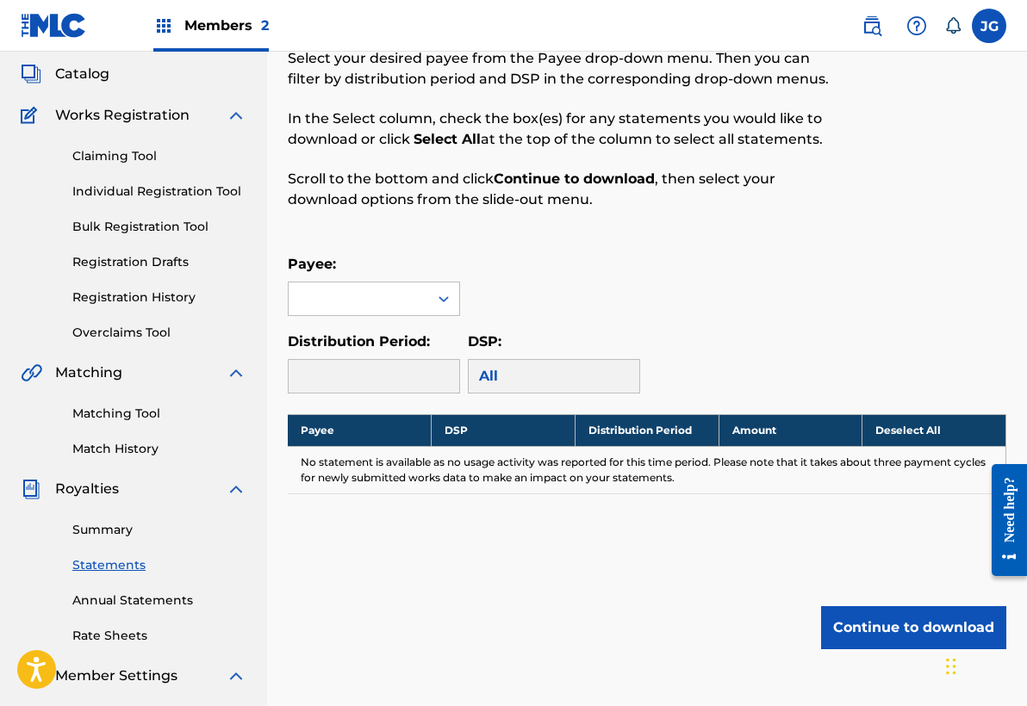
scroll to position [118, 0]
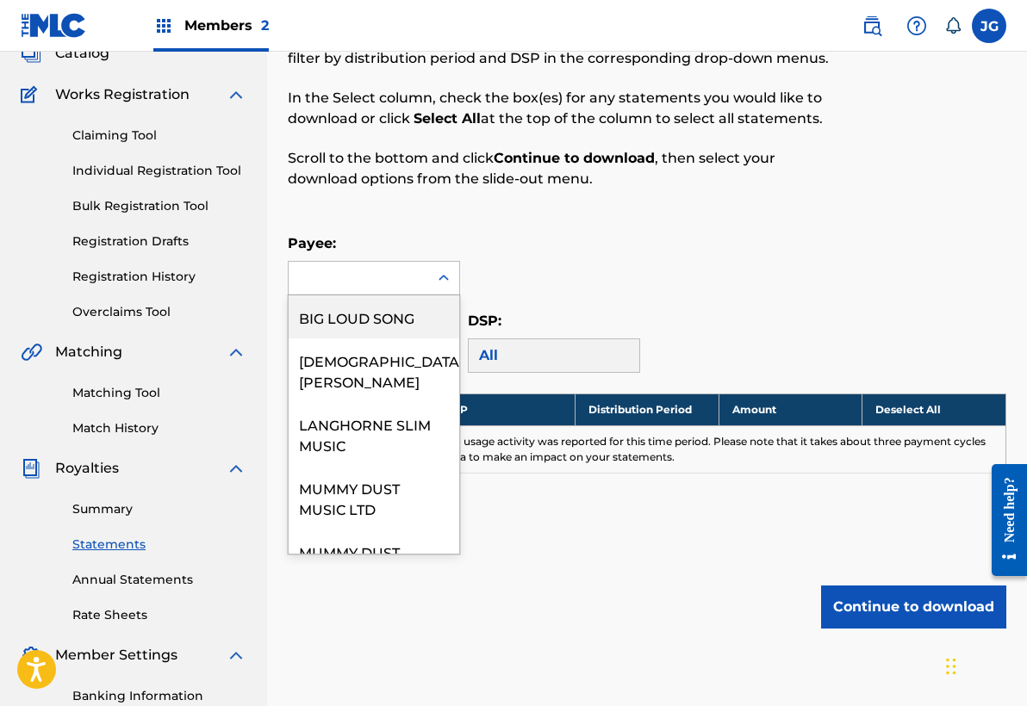
click at [442, 277] on icon at bounding box center [443, 278] width 10 height 6
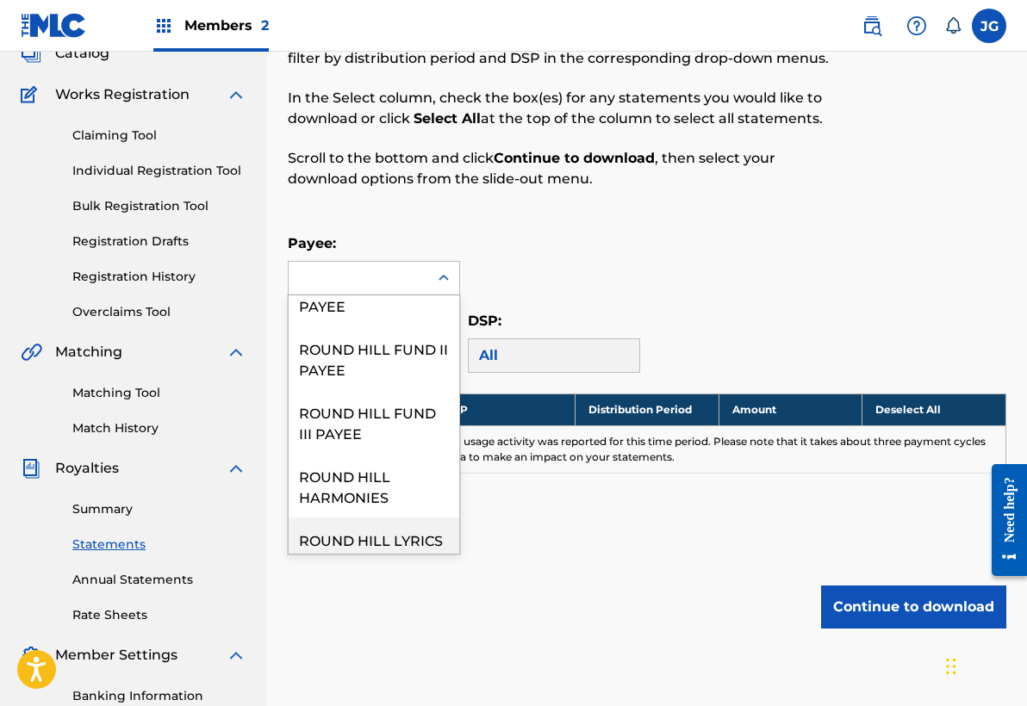
scroll to position [374, 0]
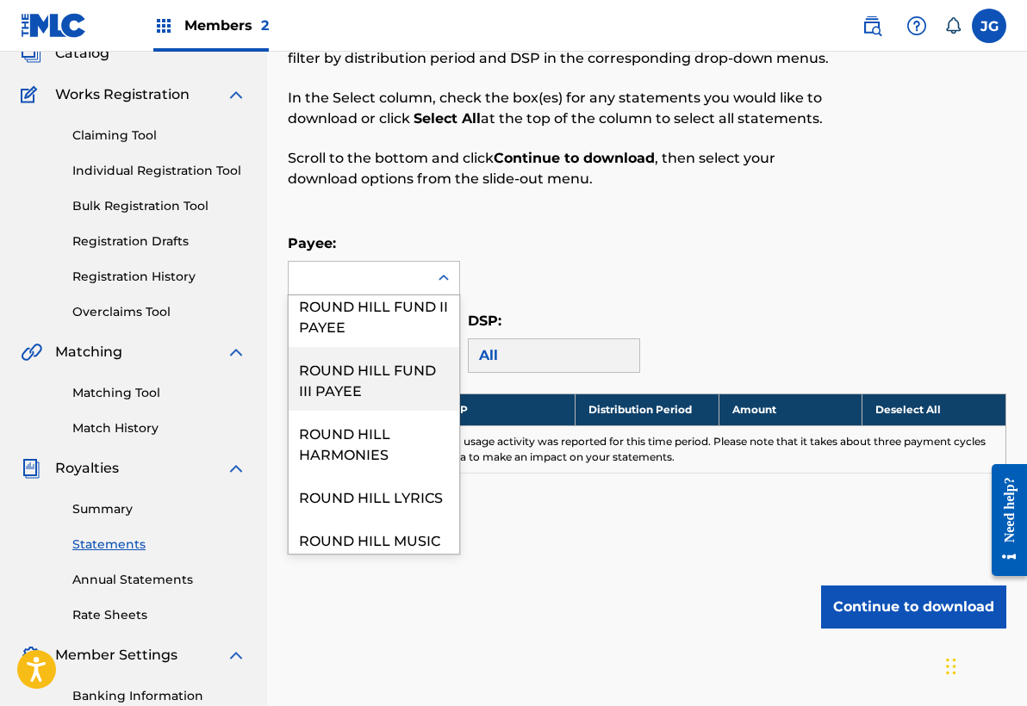
click at [370, 347] on div "ROUND HILL FUND III PAYEE" at bounding box center [374, 379] width 171 height 64
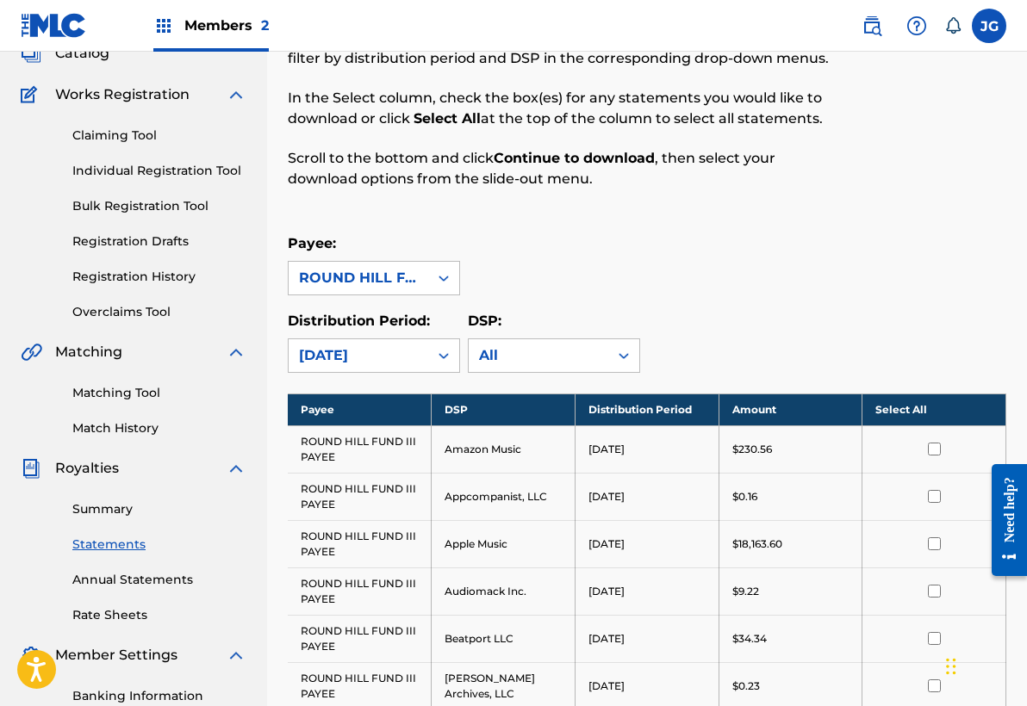
click at [861, 341] on div "Distribution Period: August 2025 DSP: All" at bounding box center [647, 342] width 718 height 62
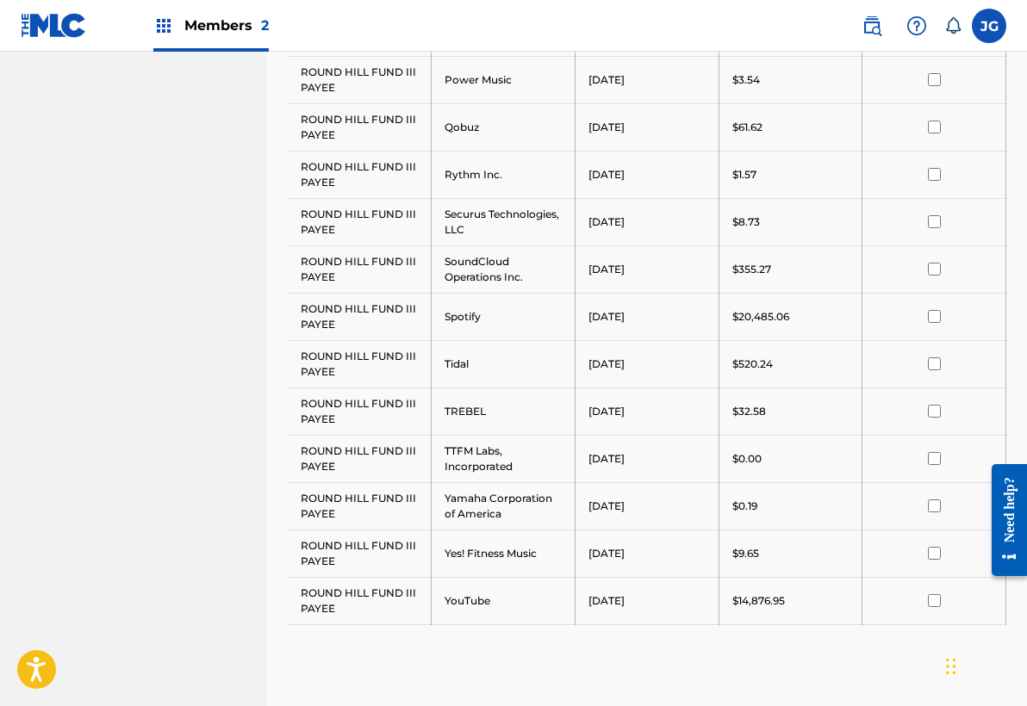
scroll to position [1556, 0]
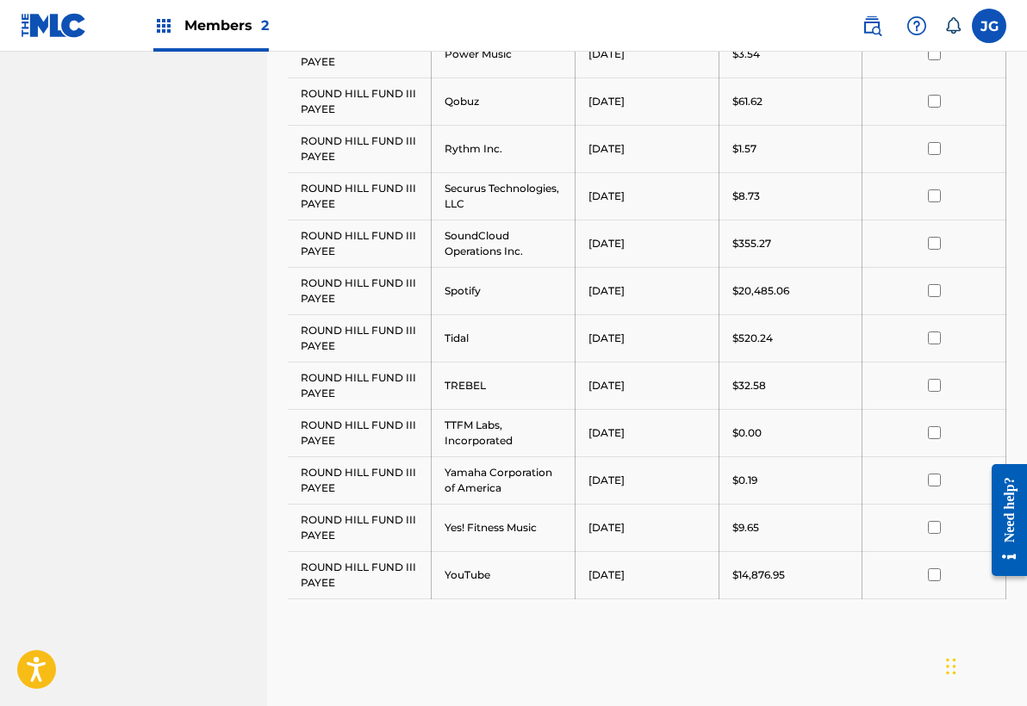
click at [922, 295] on div at bounding box center [933, 290] width 117 height 13
click at [937, 288] on input "checkbox" at bounding box center [934, 290] width 13 height 13
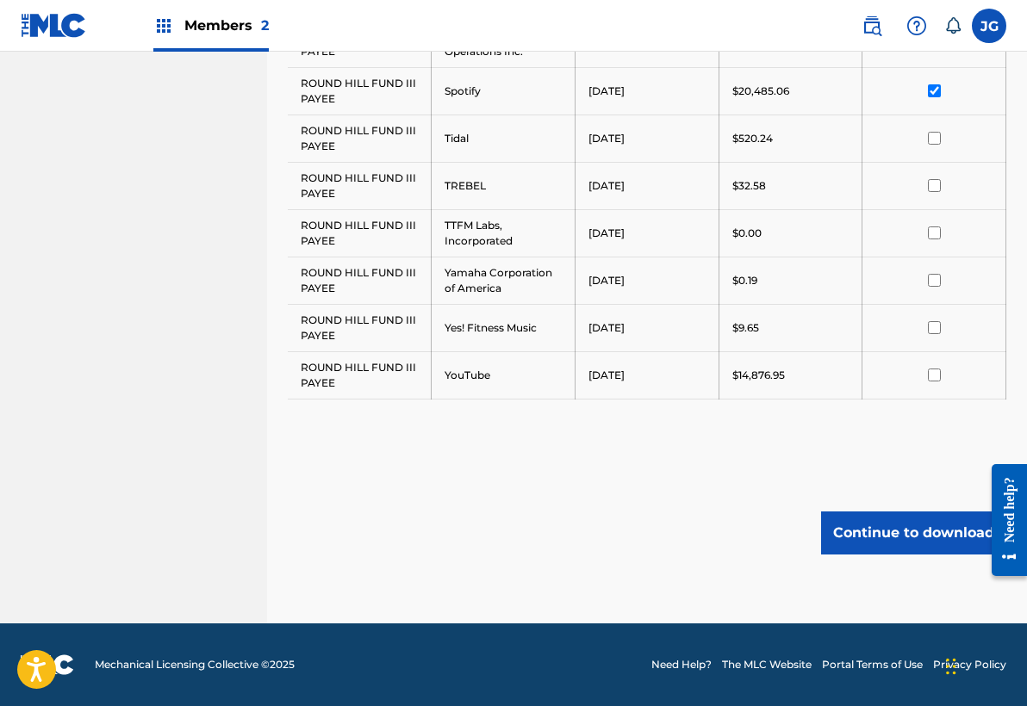
scroll to position [1755, 0]
click at [886, 533] on button "Continue to download" at bounding box center [913, 533] width 185 height 43
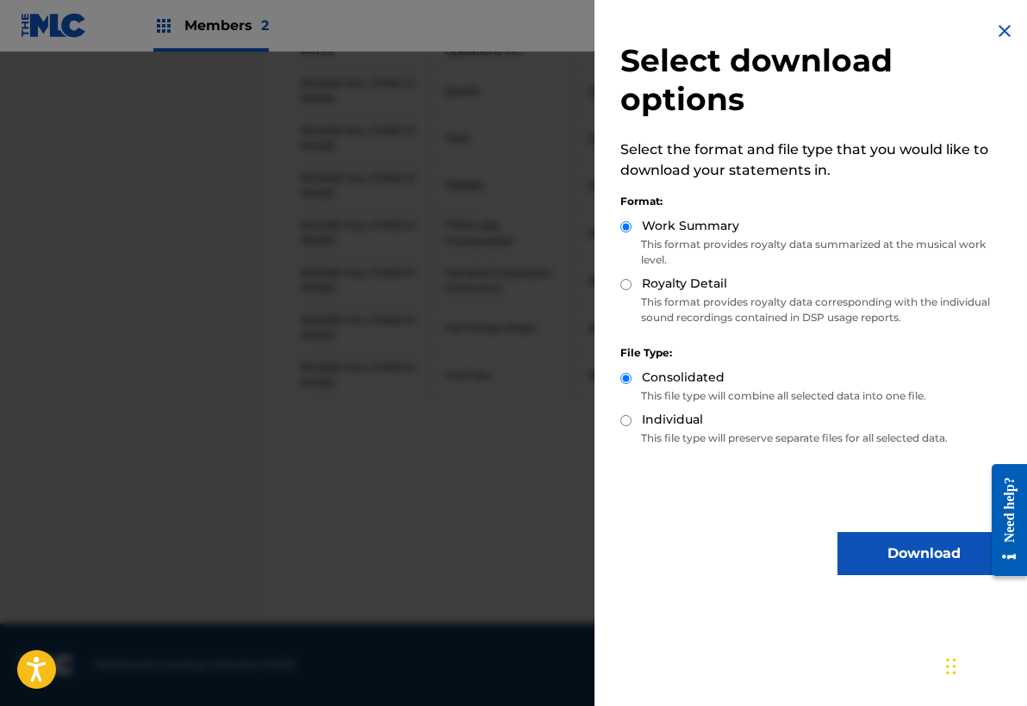
click at [624, 423] on input "Individual" at bounding box center [625, 420] width 11 height 11
radio input "true"
click at [900, 552] on button "Download" at bounding box center [923, 553] width 172 height 43
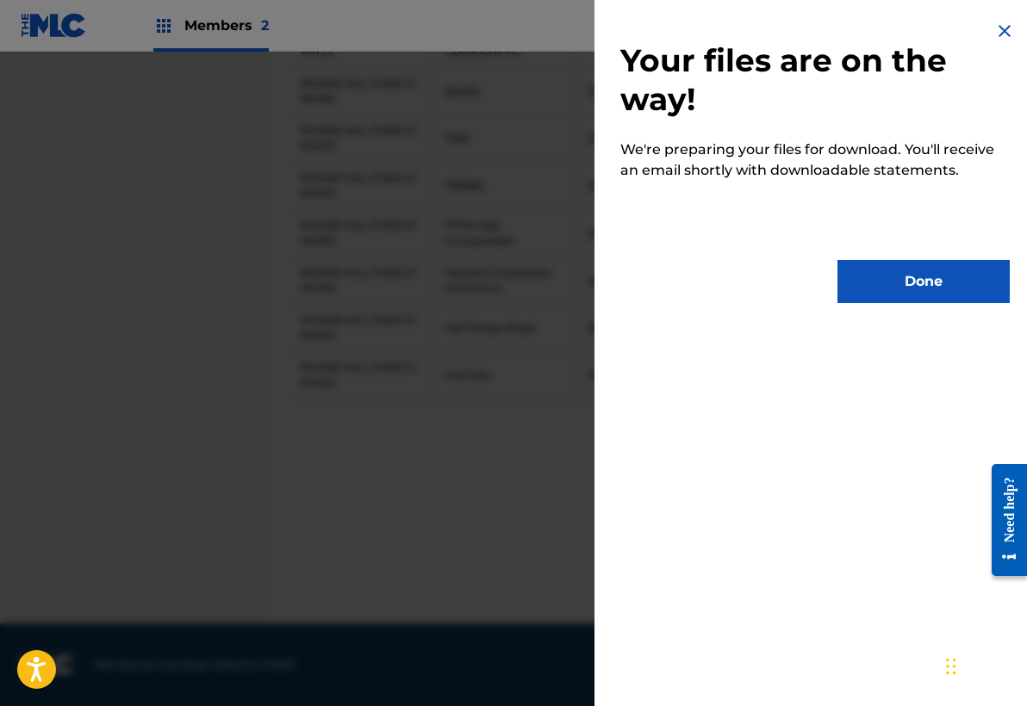
click at [900, 277] on button "Done" at bounding box center [923, 281] width 172 height 43
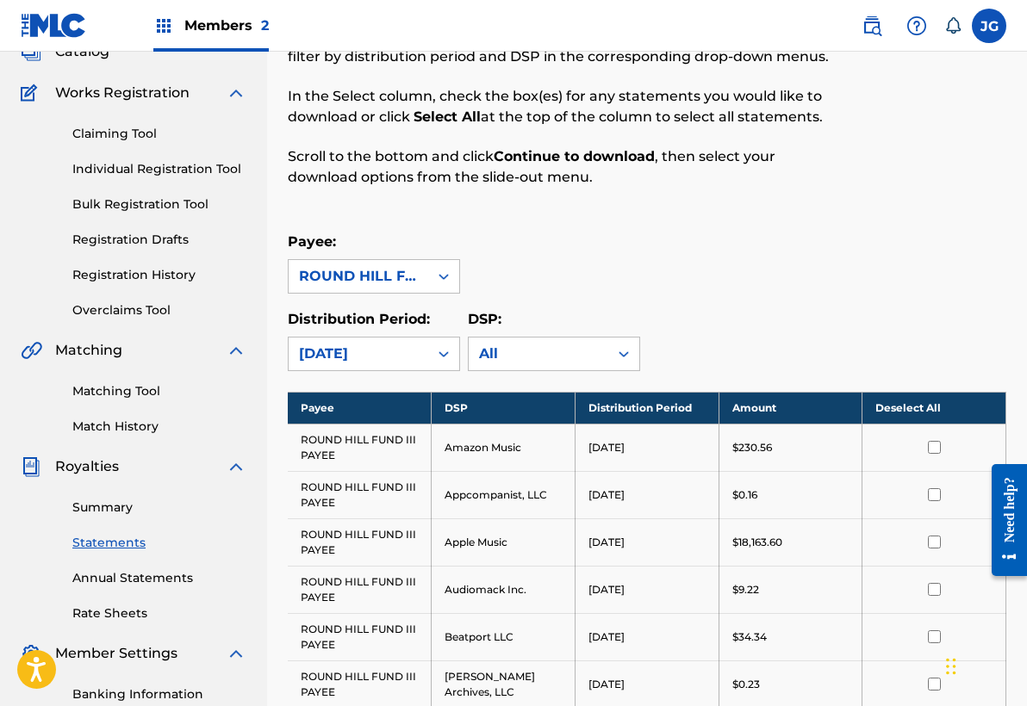
scroll to position [75, 0]
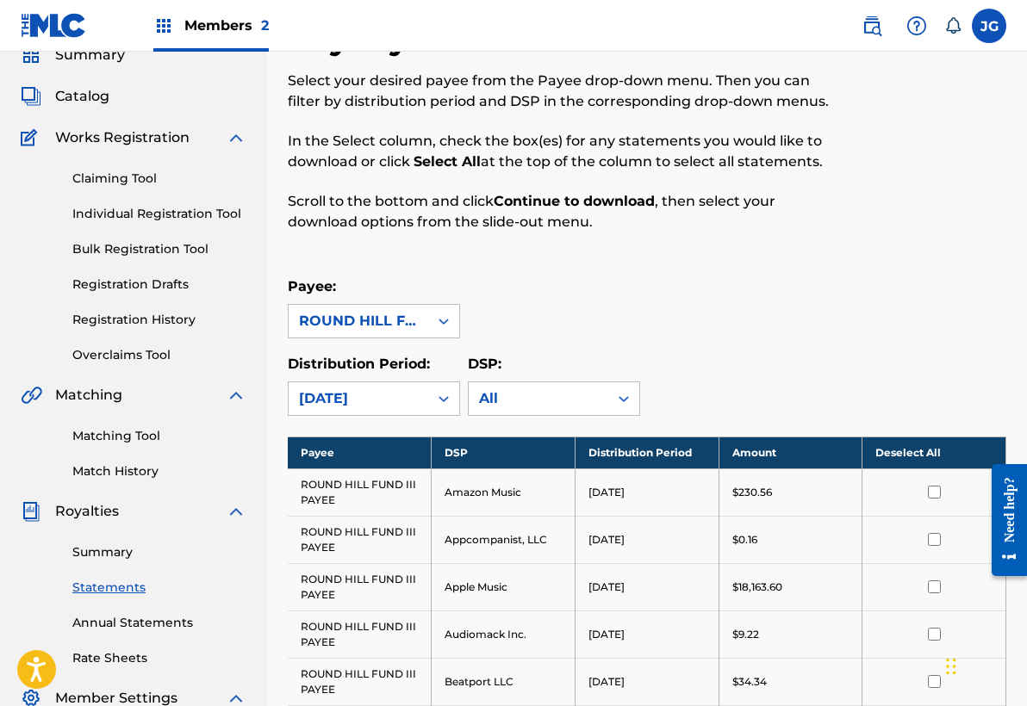
click at [112, 550] on link "Summary" at bounding box center [159, 553] width 174 height 18
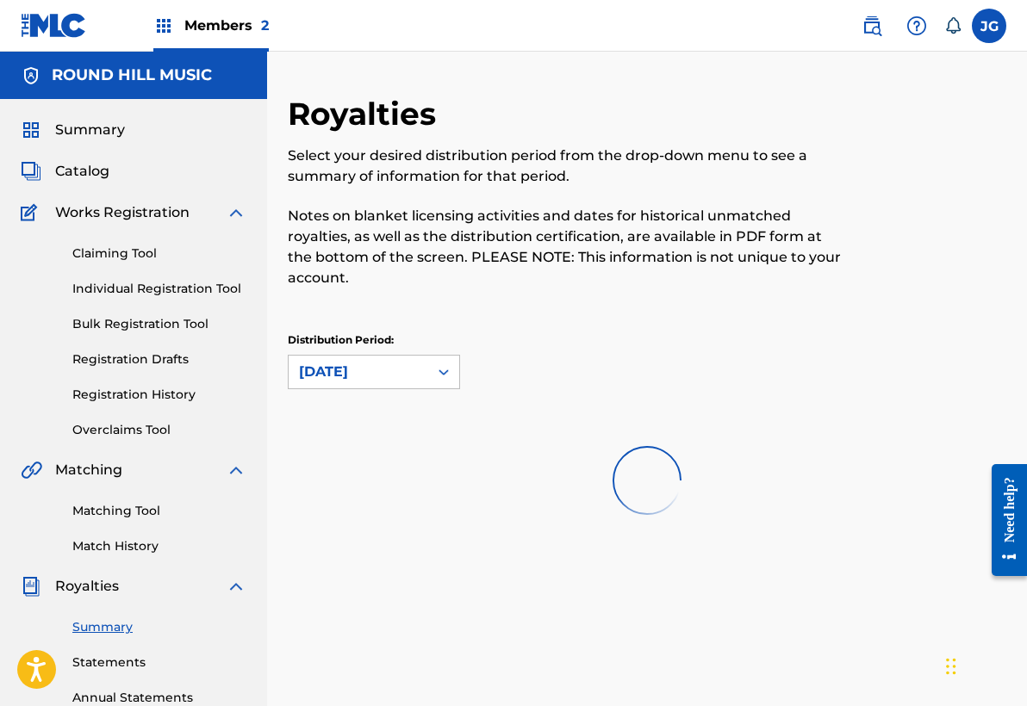
click at [112, 550] on link "Match History" at bounding box center [159, 546] width 174 height 18
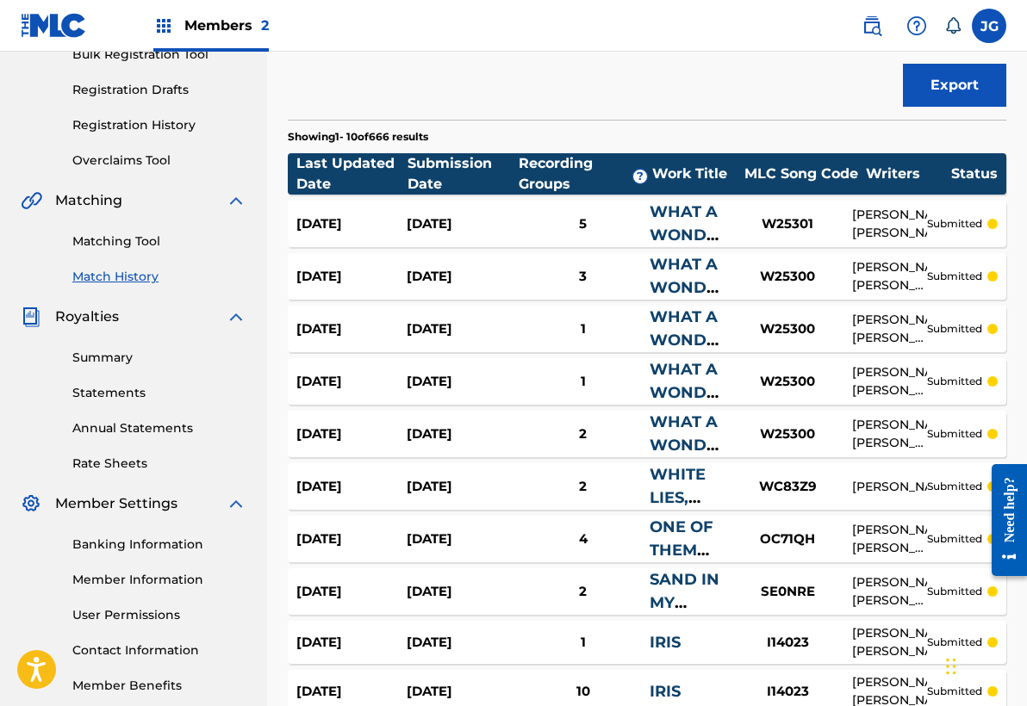
scroll to position [283, 0]
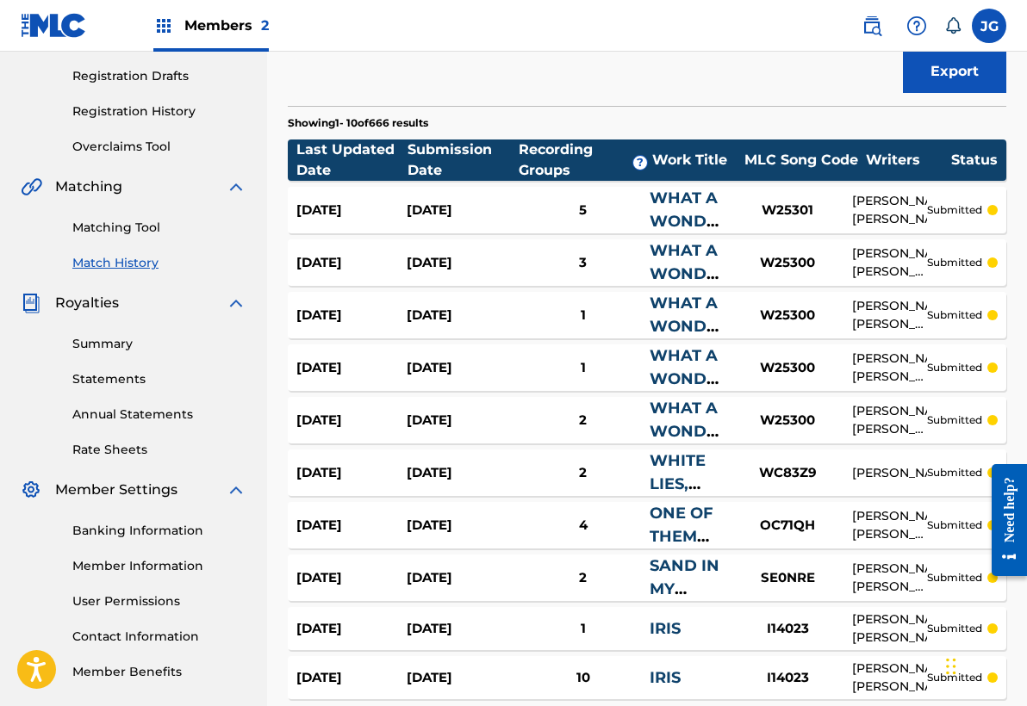
click at [88, 375] on link "Statements" at bounding box center [159, 379] width 174 height 18
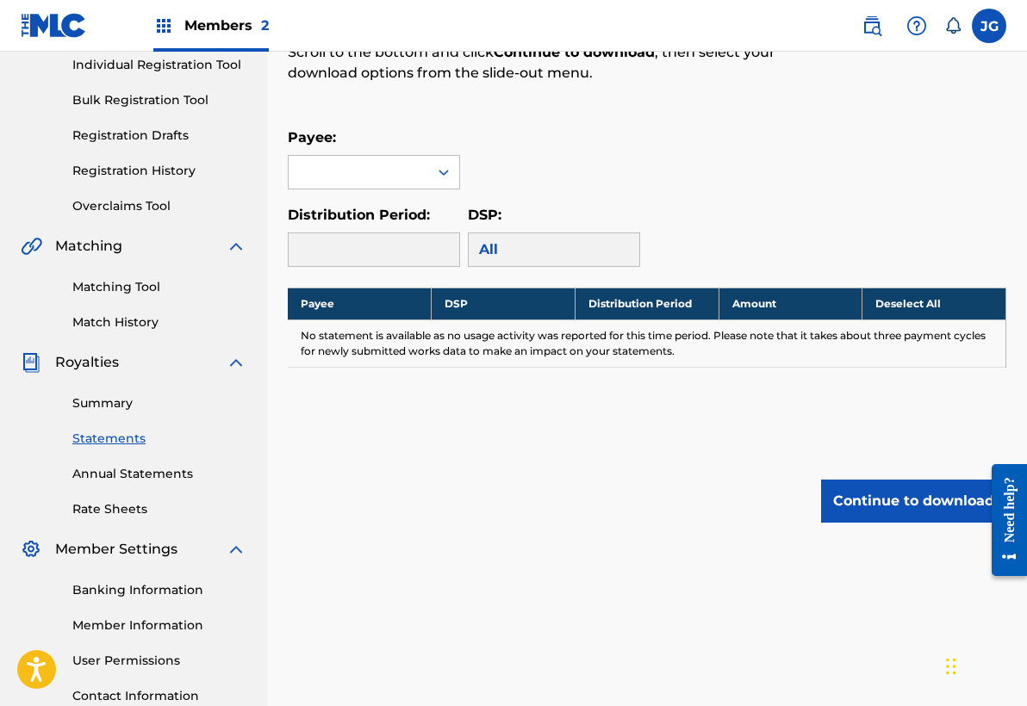
scroll to position [233, 0]
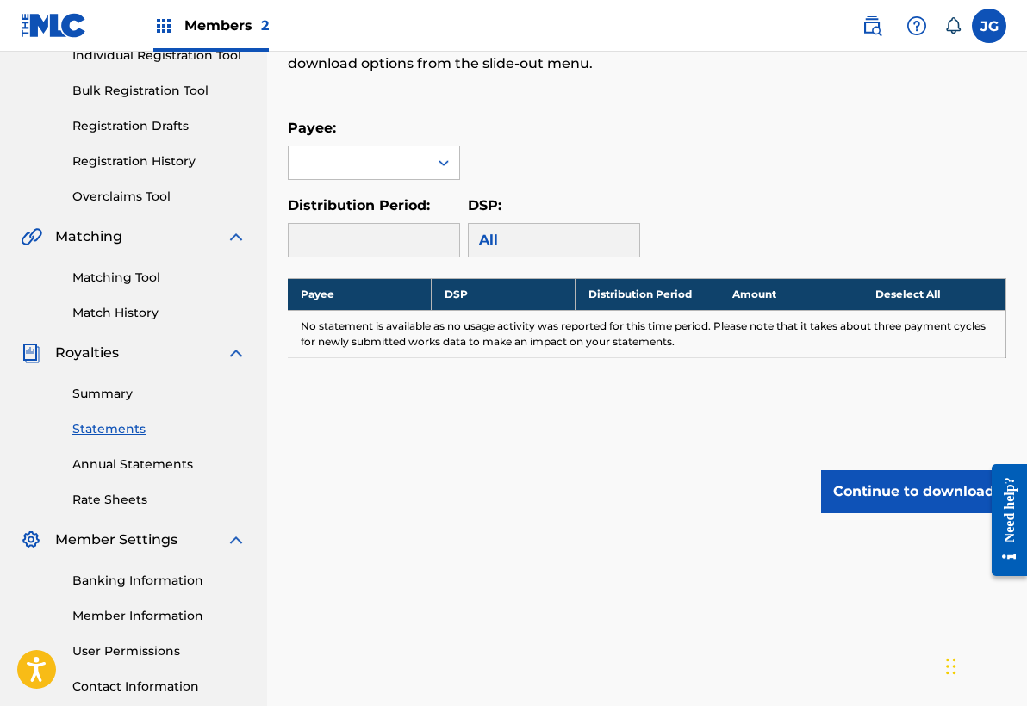
click at [109, 388] on link "Summary" at bounding box center [159, 394] width 174 height 18
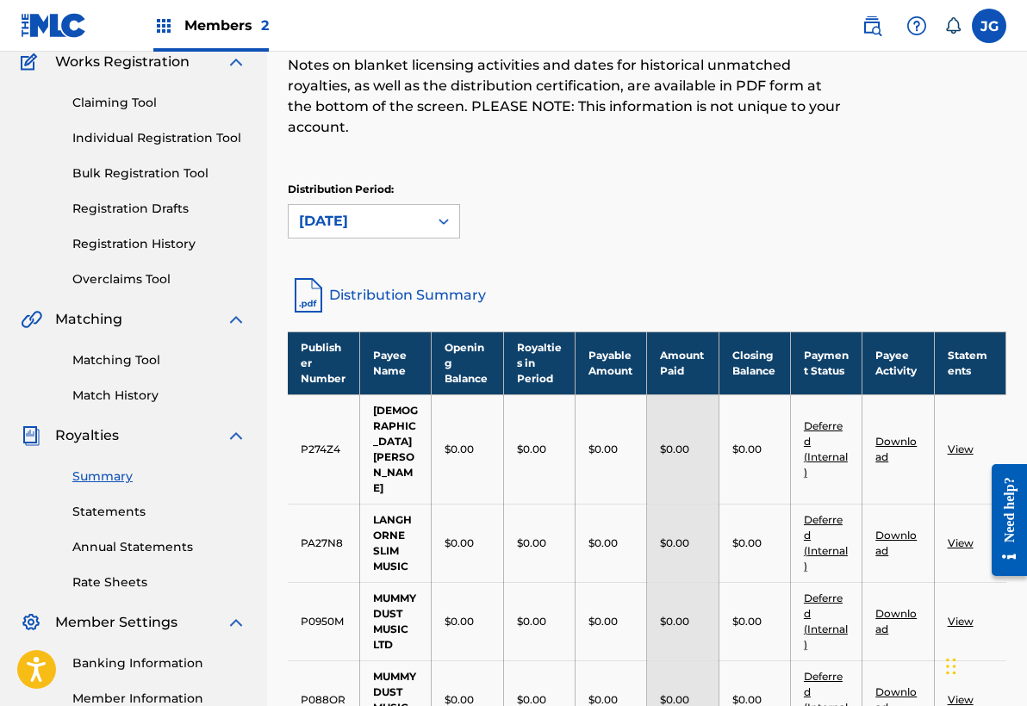
scroll to position [148, 0]
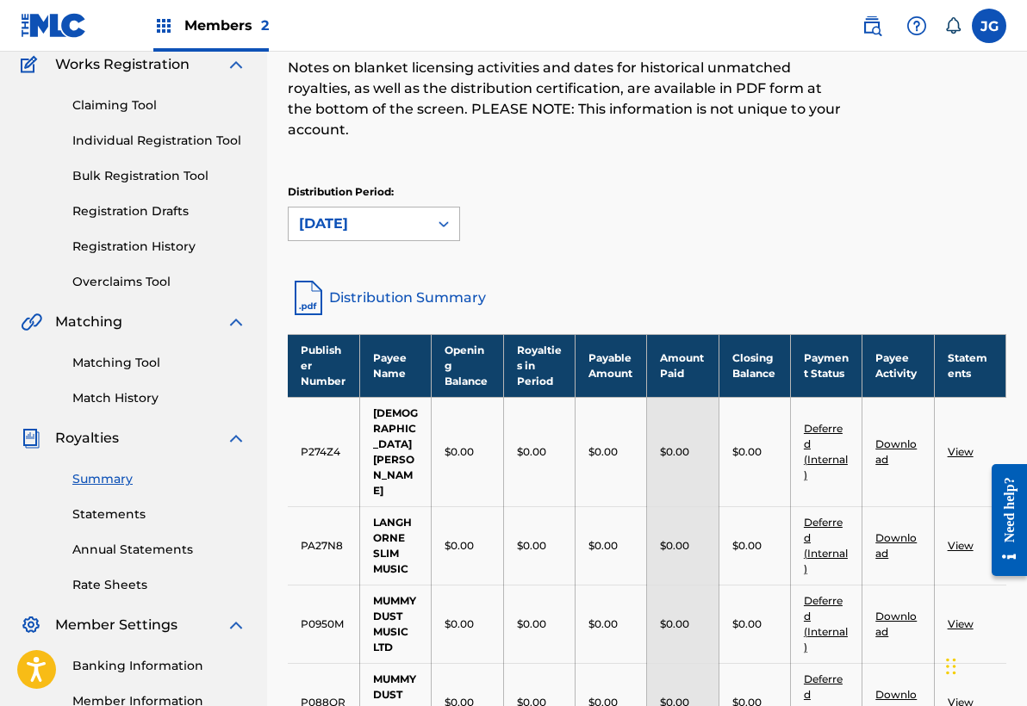
click at [450, 221] on icon at bounding box center [443, 223] width 17 height 17
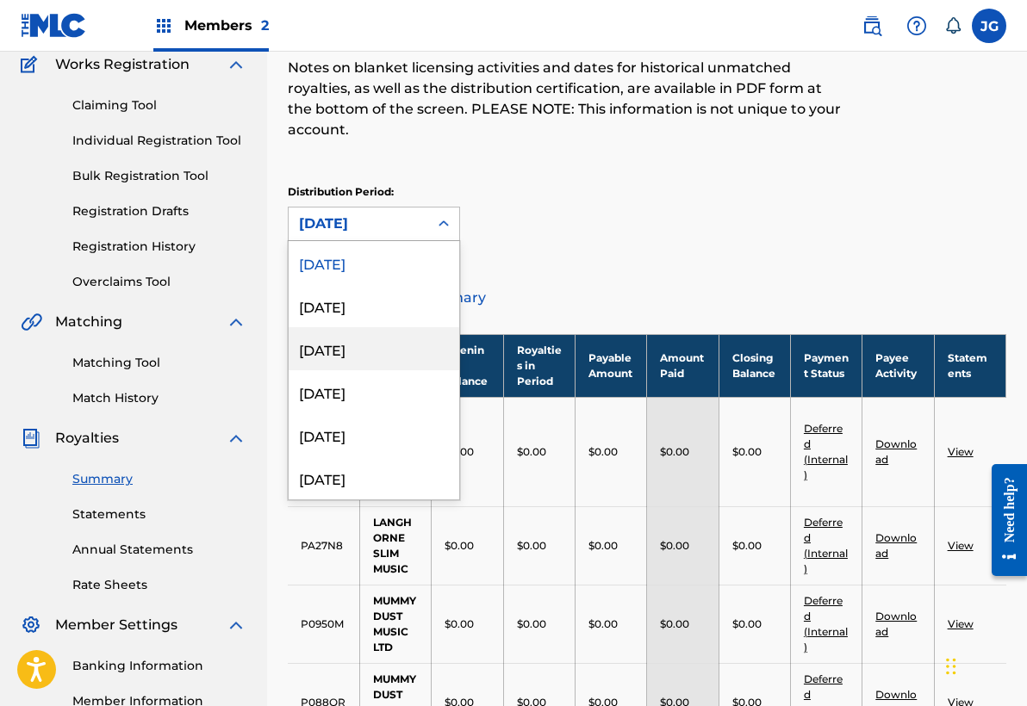
click at [352, 354] on div "June 2025" at bounding box center [374, 348] width 171 height 43
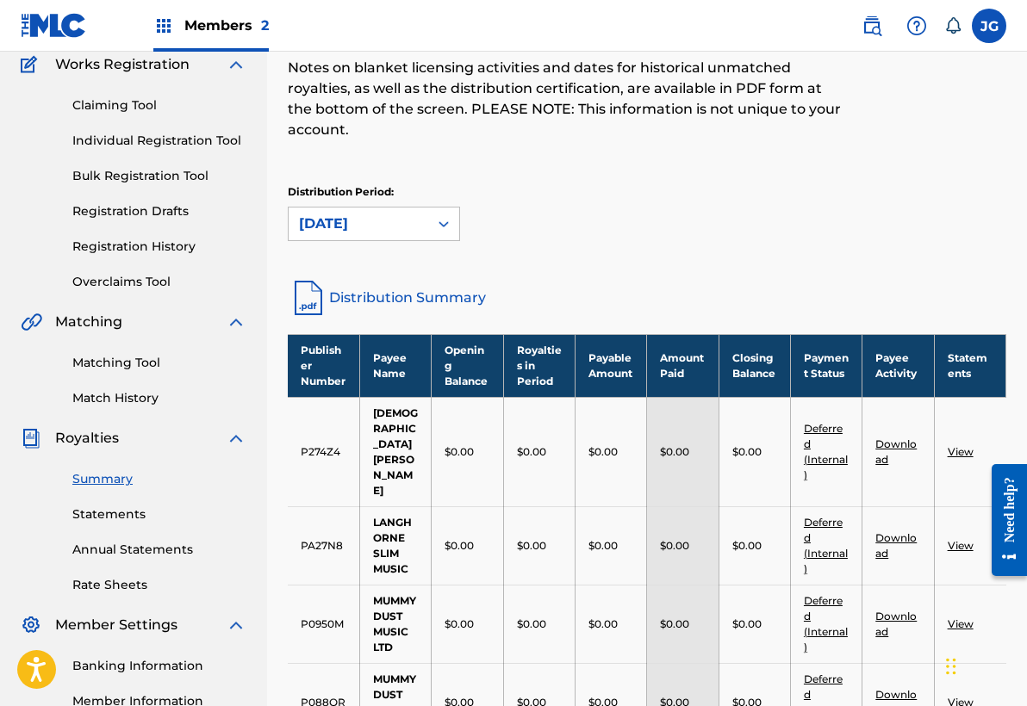
click at [366, 296] on link "Distribution Summary" at bounding box center [647, 297] width 718 height 41
click at [442, 228] on icon at bounding box center [443, 223] width 17 height 17
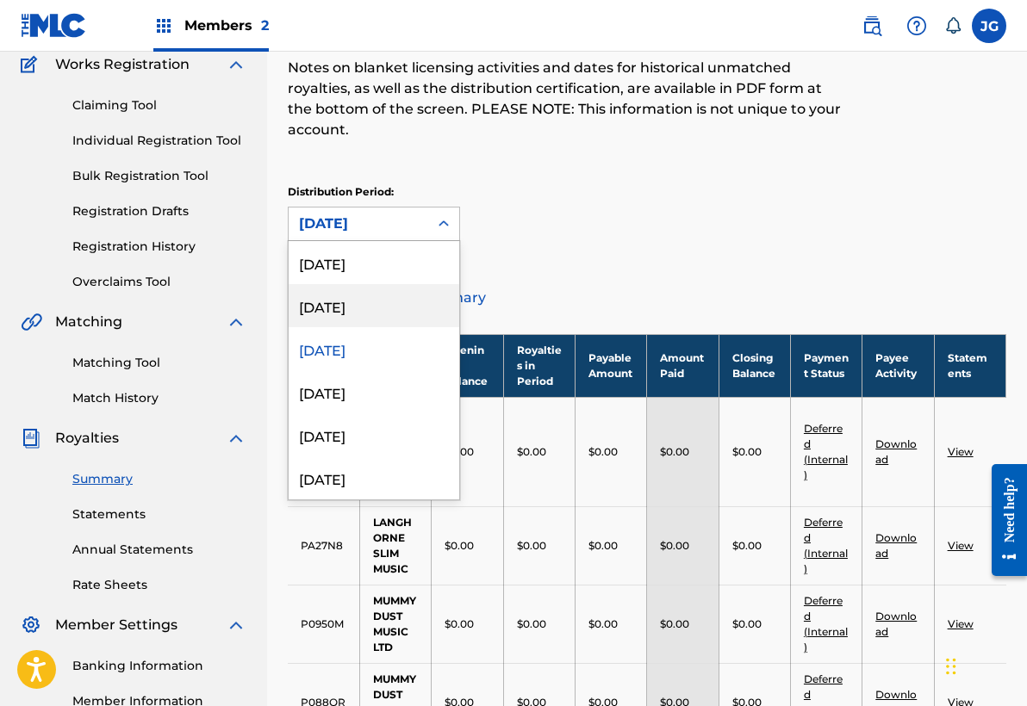
click at [403, 307] on div "July 2025" at bounding box center [374, 305] width 171 height 43
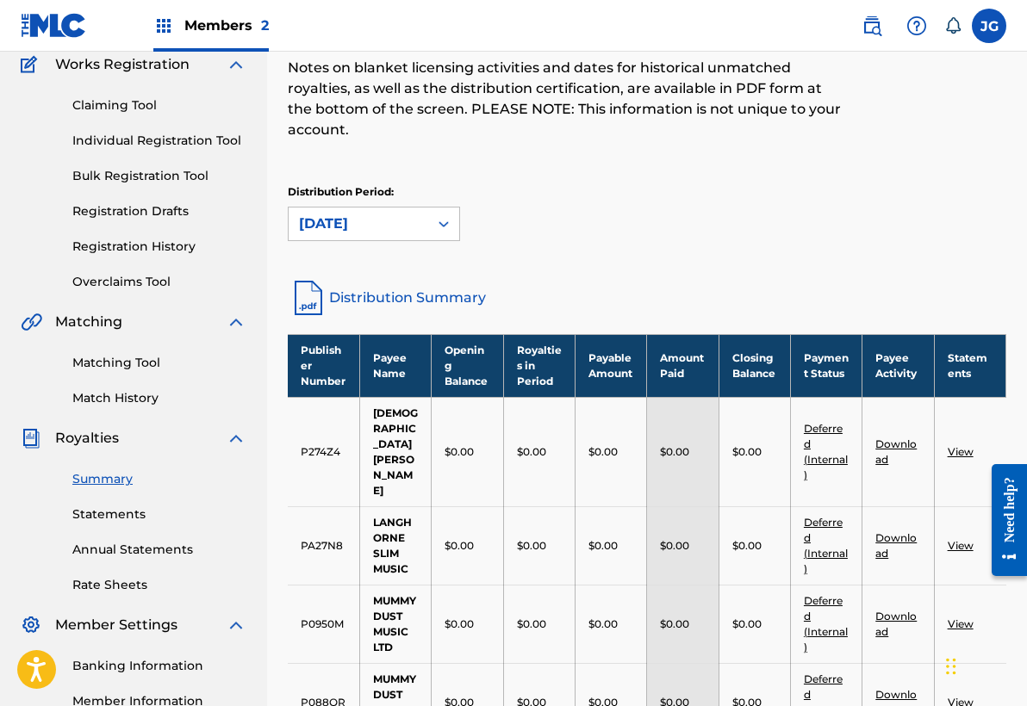
click at [441, 295] on link "Distribution Summary" at bounding box center [647, 297] width 718 height 41
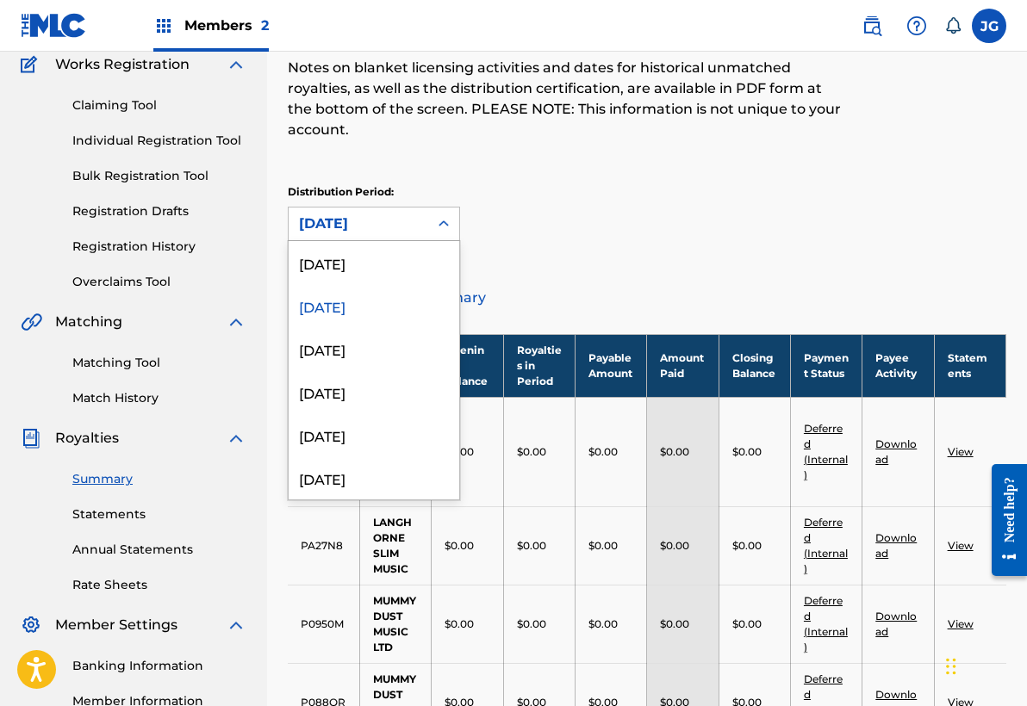
click at [443, 229] on icon at bounding box center [443, 223] width 17 height 17
click at [384, 393] on div "May 2025" at bounding box center [374, 391] width 171 height 43
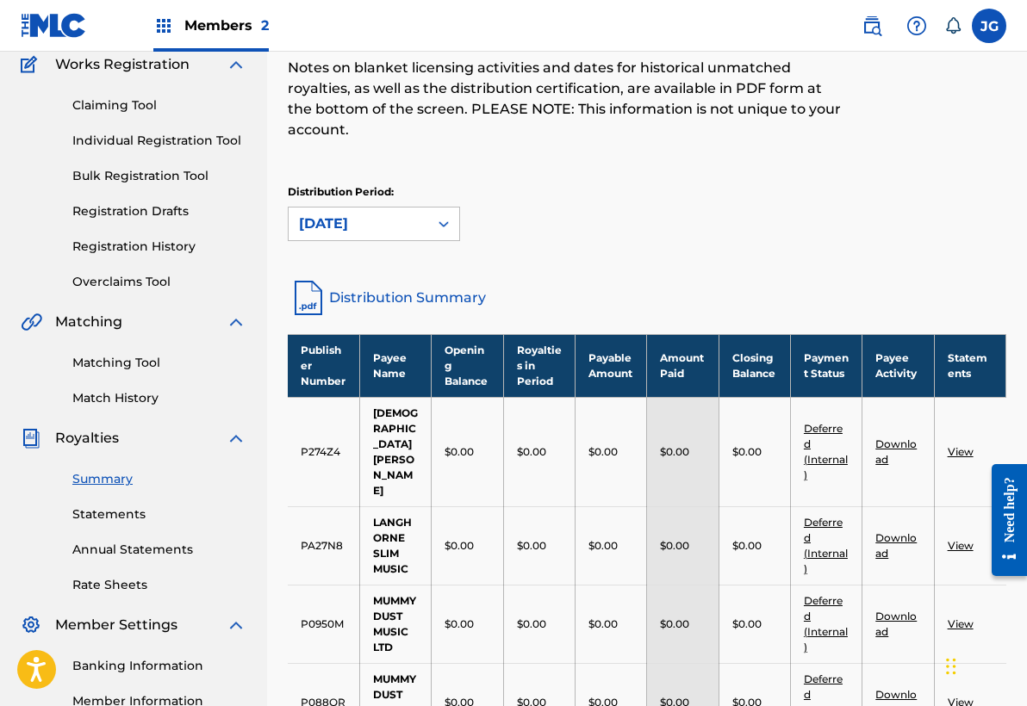
click at [402, 295] on link "Distribution Summary" at bounding box center [647, 297] width 718 height 41
drag, startPoint x: 153, startPoint y: -56, endPoint x: 151, endPoint y: -66, distance: 10.7
click at [151, 0] on html "Accessibility Screen-Reader Guide, Feedback, and Issue Reporting | New window M…" at bounding box center [513, 205] width 1027 height 706
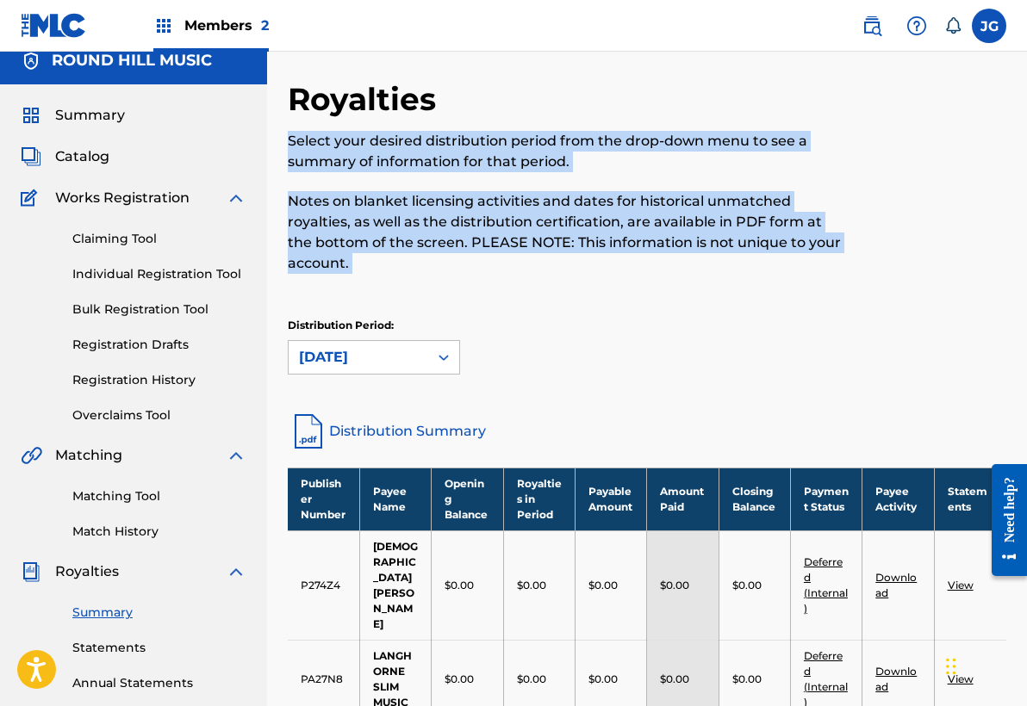
drag, startPoint x: 882, startPoint y: 303, endPoint x: 429, endPoint y: 72, distance: 508.5
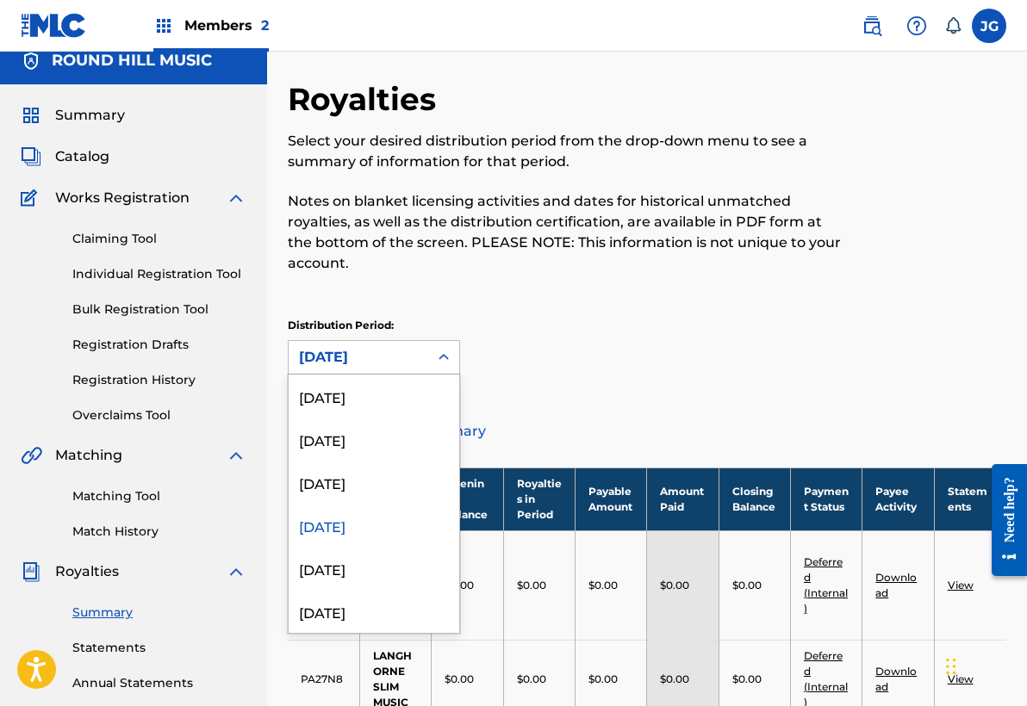
click at [441, 357] on icon at bounding box center [443, 357] width 10 height 6
click at [402, 568] on div "April 2025" at bounding box center [374, 568] width 171 height 43
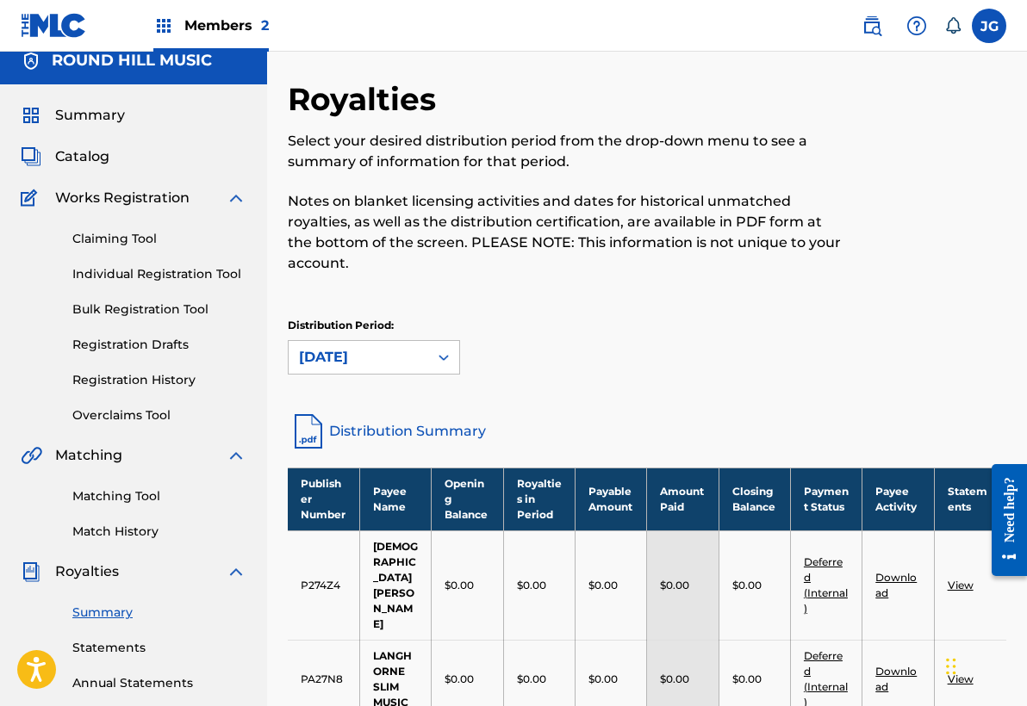
click at [419, 431] on link "Distribution Summary" at bounding box center [647, 431] width 718 height 41
